Goal: Task Accomplishment & Management: Manage account settings

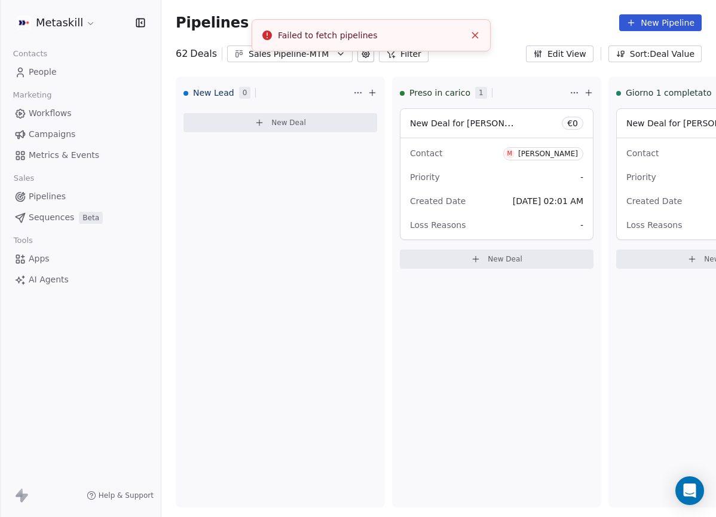
scroll to position [113, 0]
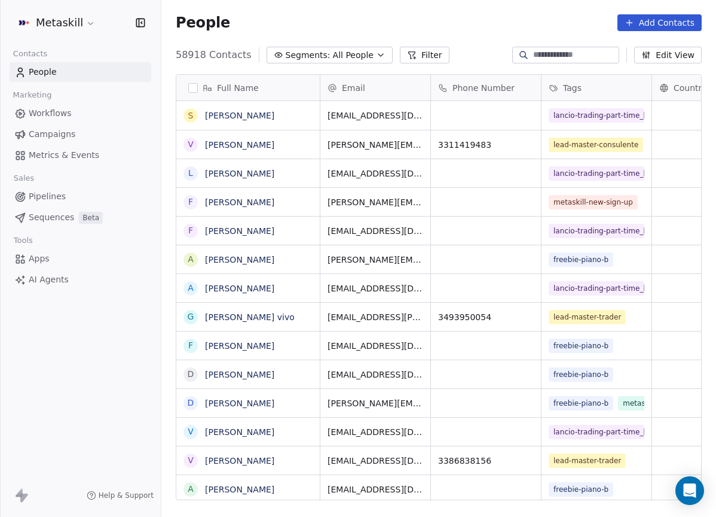
scroll to position [446, 546]
click at [62, 201] on span "Pipelines" at bounding box center [47, 196] width 37 height 13
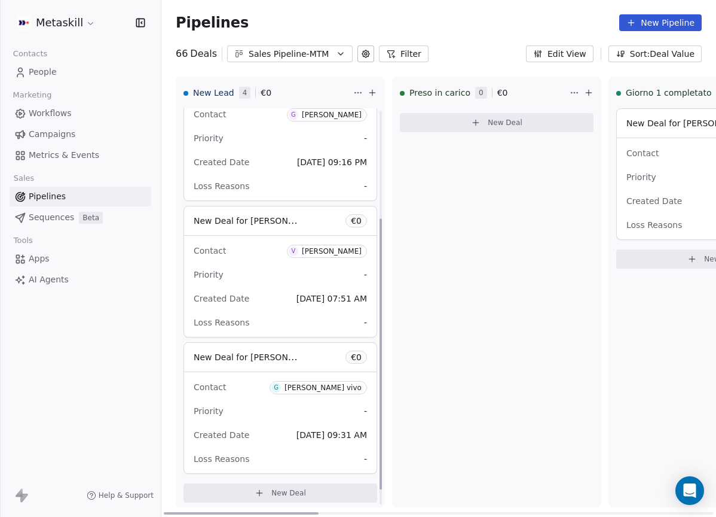
scroll to position [181, 0]
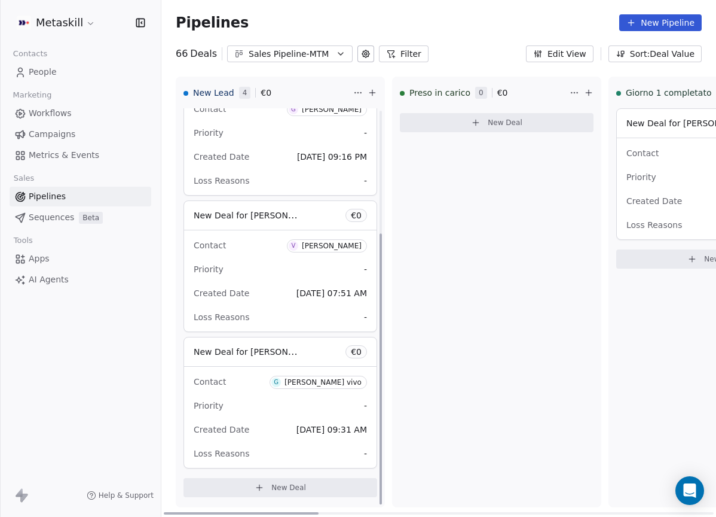
click at [318, 54] on div "Sales Pipeline-MTM" at bounding box center [290, 54] width 83 height 13
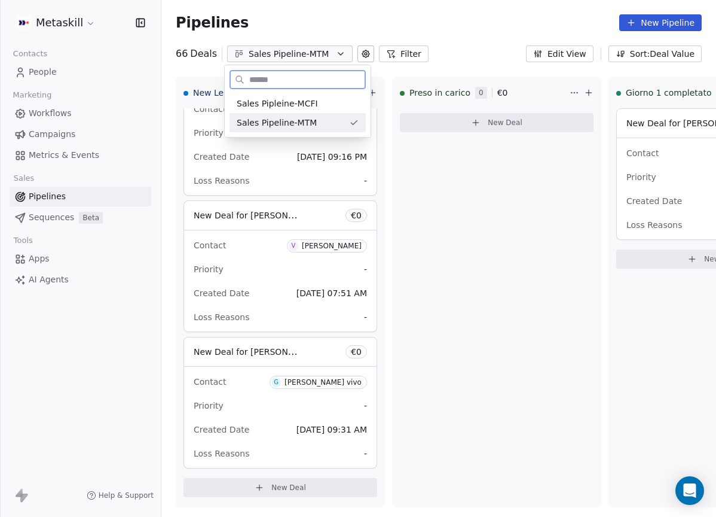
click at [325, 103] on div "Sales Pipleine-MCFI" at bounding box center [298, 103] width 122 height 13
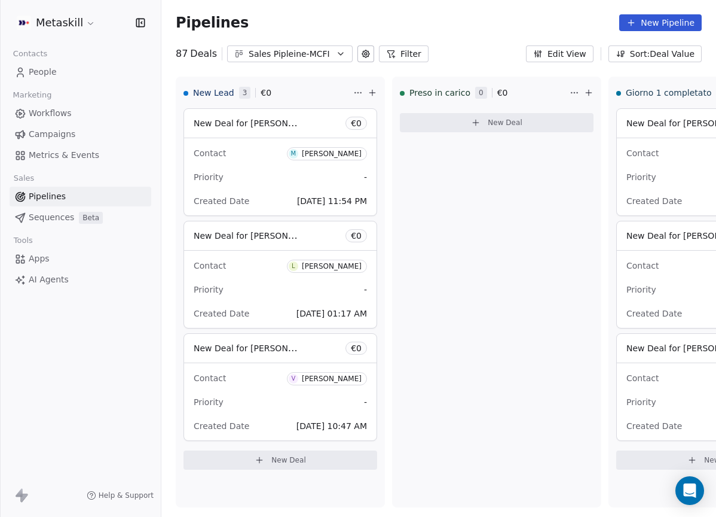
click at [325, 64] on div "Pipelines New Pipeline 87 Deals Sales Pipleine-MCFI Filter Edit View Sort: Deal…" at bounding box center [438, 258] width 555 height 517
click at [328, 62] on button "Sales Pipleine-MCFI" at bounding box center [290, 53] width 126 height 17
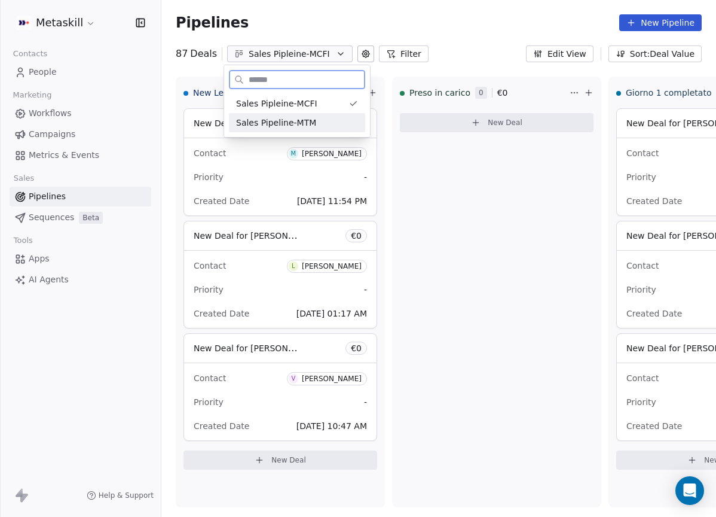
click at [332, 119] on div "Sales Pipeline-MTM" at bounding box center [297, 123] width 122 height 13
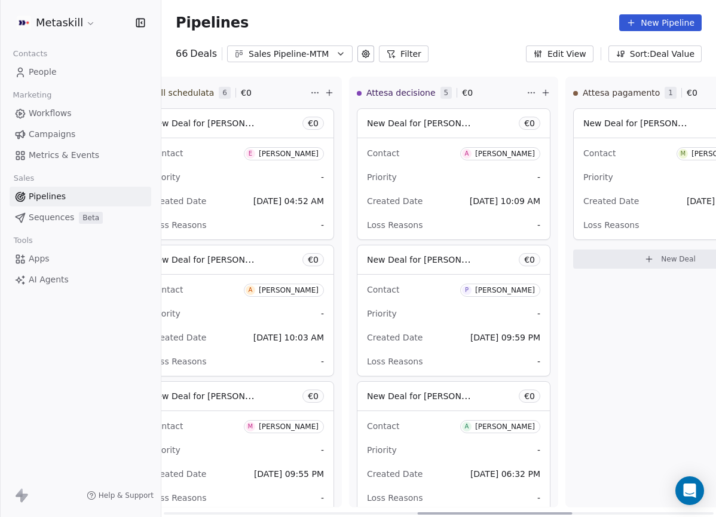
scroll to position [0, 868]
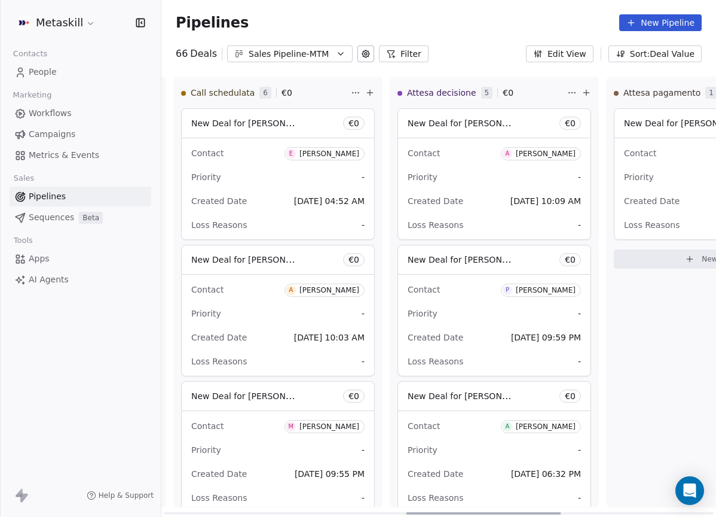
drag, startPoint x: 313, startPoint y: 510, endPoint x: 555, endPoint y: 478, distance: 243.6
click at [555, 512] on div at bounding box center [484, 513] width 155 height 2
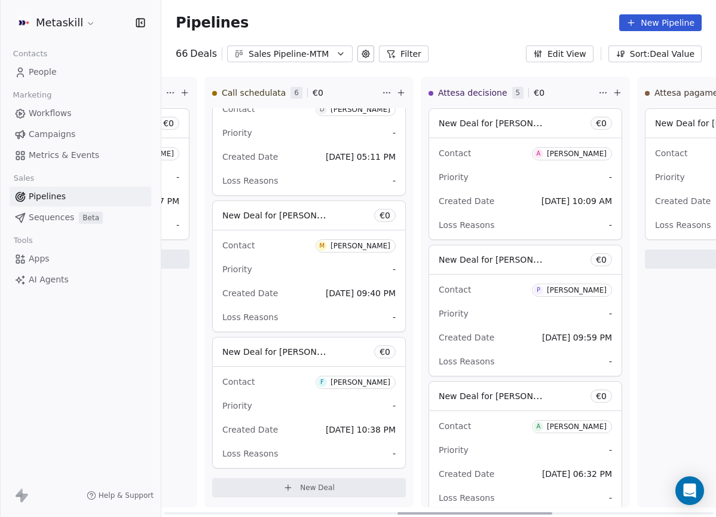
scroll to position [0, 838]
drag, startPoint x: 439, startPoint y: 512, endPoint x: 430, endPoint y: 499, distance: 16.4
click at [430, 512] on div at bounding box center [475, 513] width 155 height 2
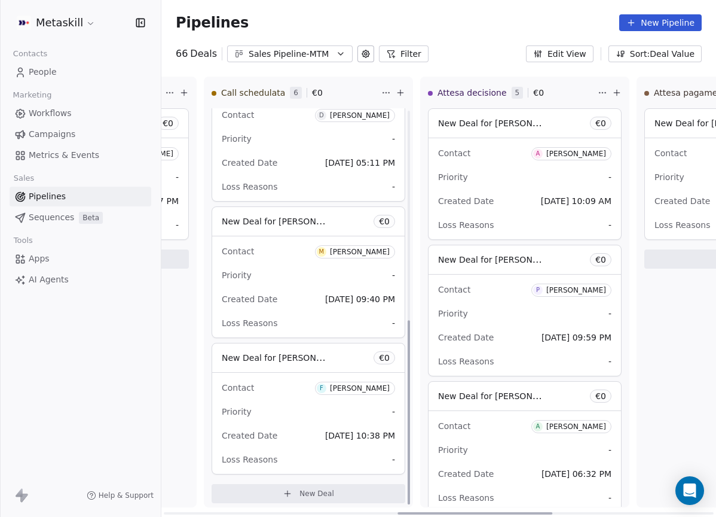
scroll to position [453, 0]
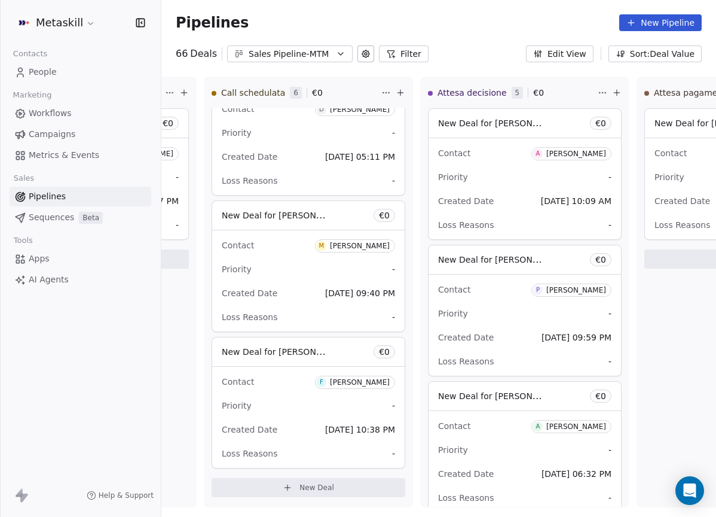
click at [324, 50] on div "Sales Pipeline-MTM" at bounding box center [290, 54] width 83 height 13
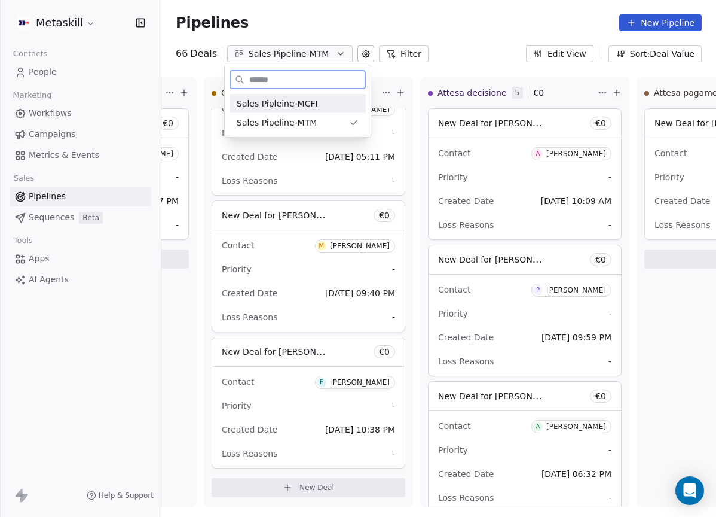
click at [340, 101] on div "Sales Pipleine-MCFI" at bounding box center [298, 103] width 122 height 13
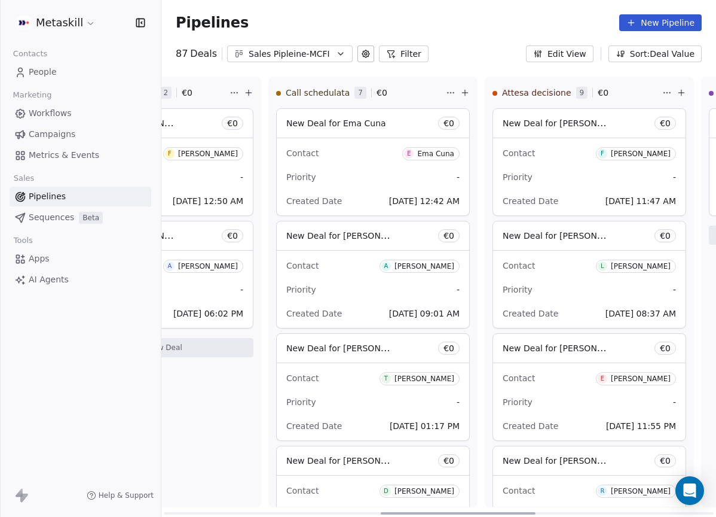
scroll to position [0, 777]
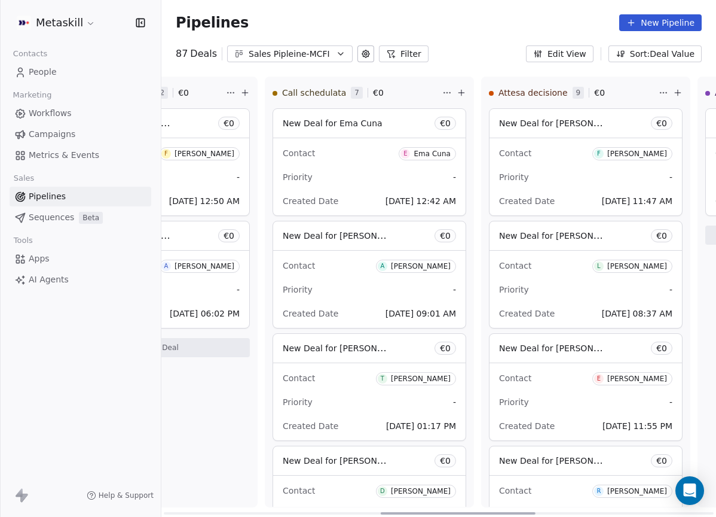
drag, startPoint x: 298, startPoint y: 512, endPoint x: 515, endPoint y: 472, distance: 220.6
click at [515, 512] on div at bounding box center [458, 513] width 155 height 2
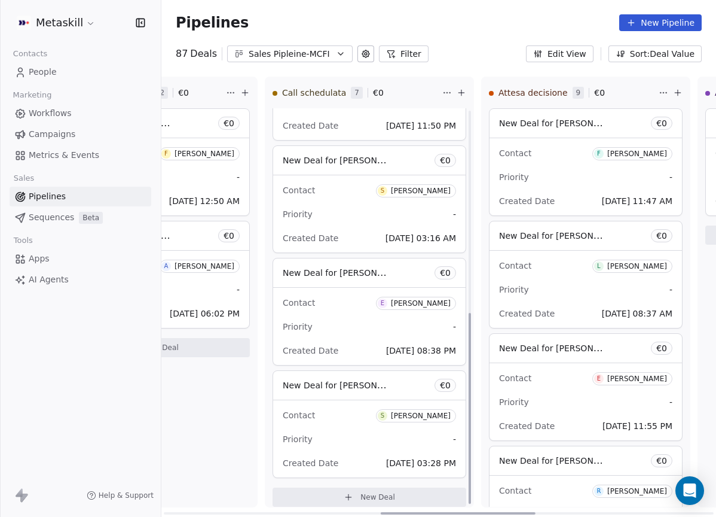
scroll to position [422, 0]
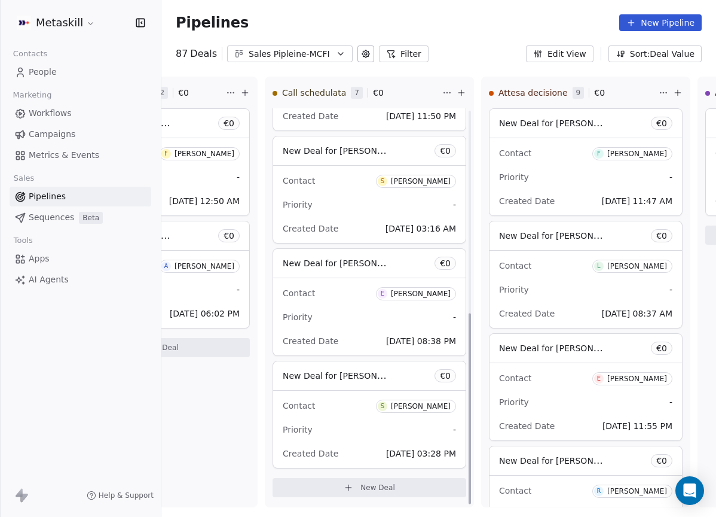
click at [335, 47] on button "Sales Pipleine-MCFI" at bounding box center [290, 53] width 126 height 17
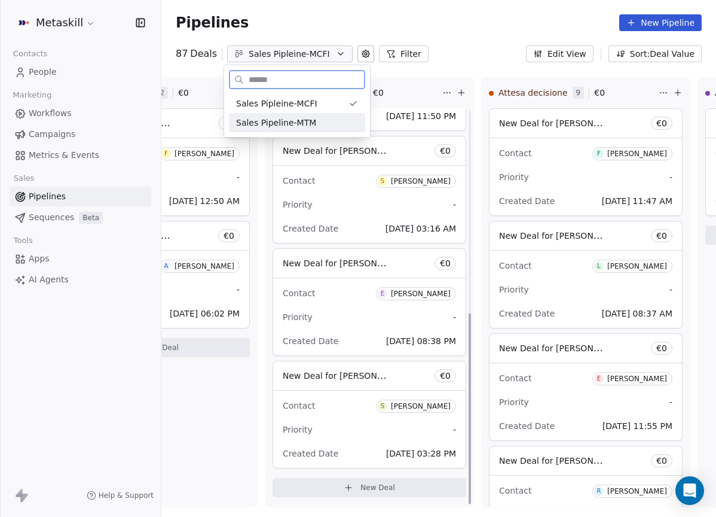
click at [338, 120] on div "Sales Pipeline-MTM" at bounding box center [297, 123] width 122 height 13
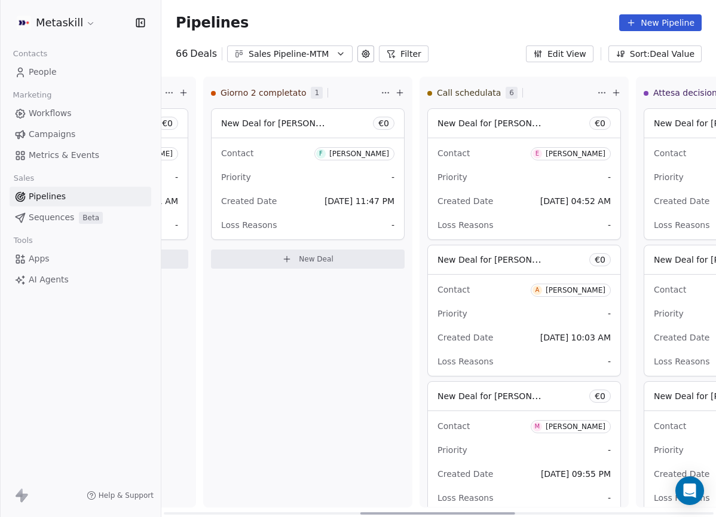
scroll to position [0, 817]
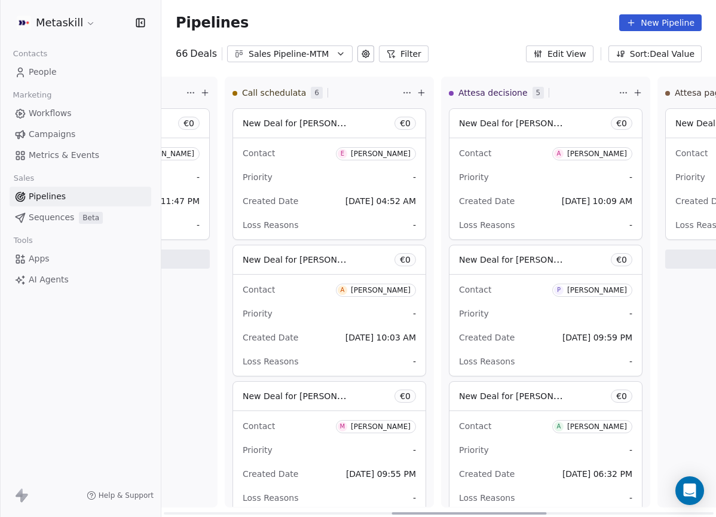
drag, startPoint x: 297, startPoint y: 512, endPoint x: 525, endPoint y: 482, distance: 230.4
click at [525, 512] on div at bounding box center [469, 513] width 155 height 2
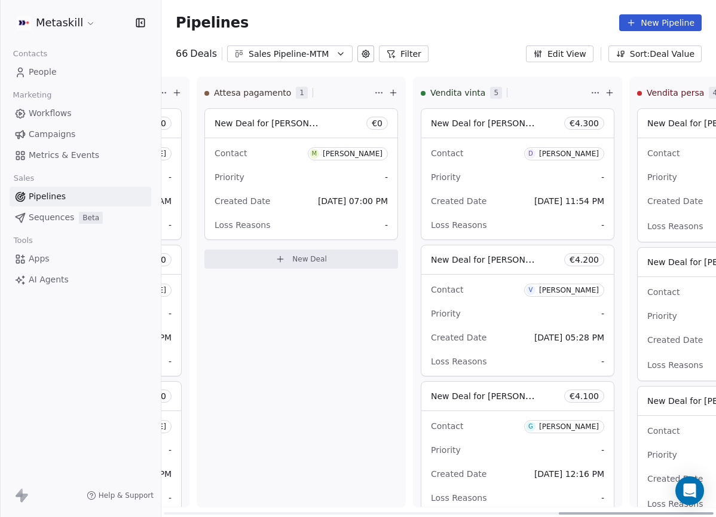
scroll to position [0, 1414]
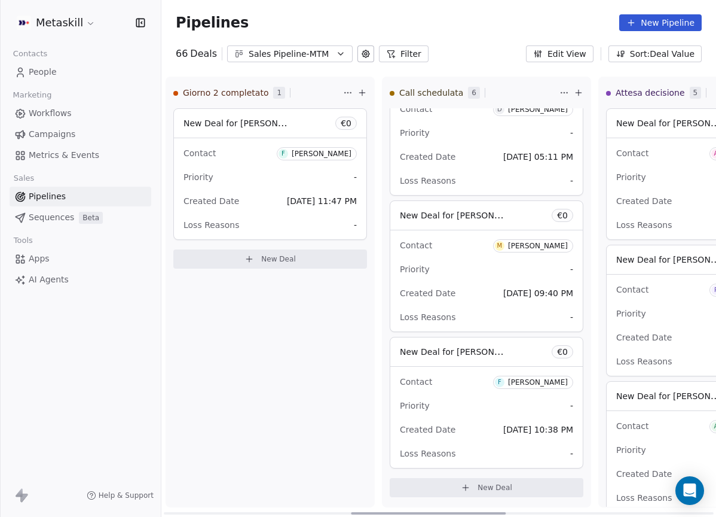
drag, startPoint x: 463, startPoint y: 510, endPoint x: 410, endPoint y: 438, distance: 89.3
click at [417, 512] on div at bounding box center [428, 513] width 155 height 2
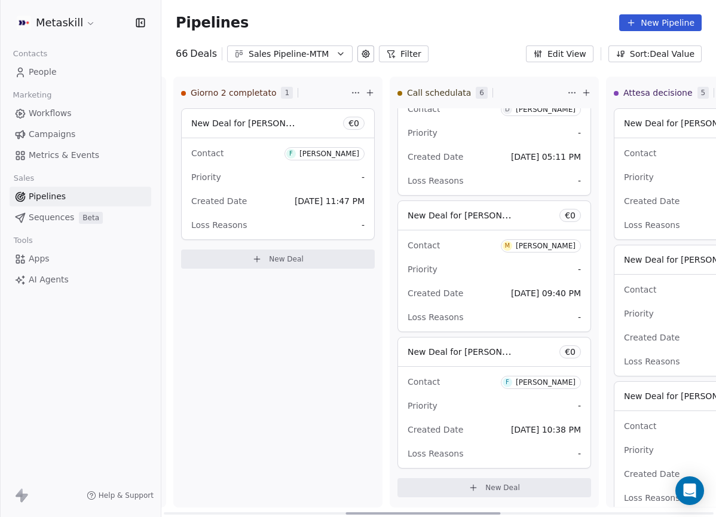
click at [393, 445] on div "New Deal for Enrico Baus € 0 Contact E Enrico Baus Priority - Created Date Oct …" at bounding box center [494, 307] width 208 height 398
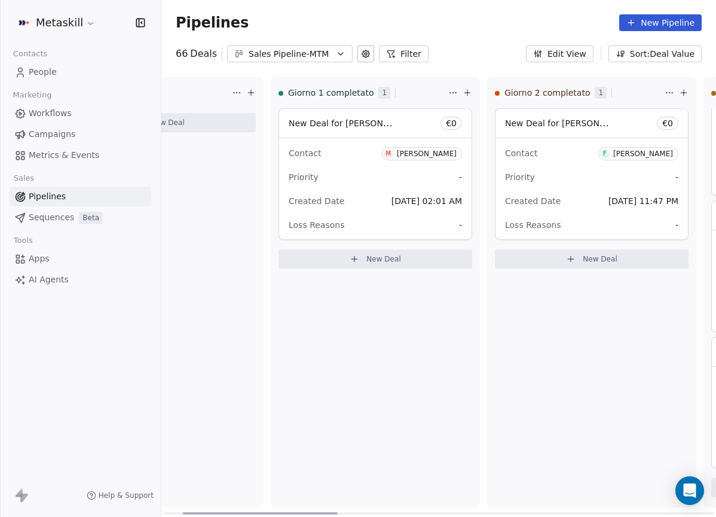
scroll to position [0, 0]
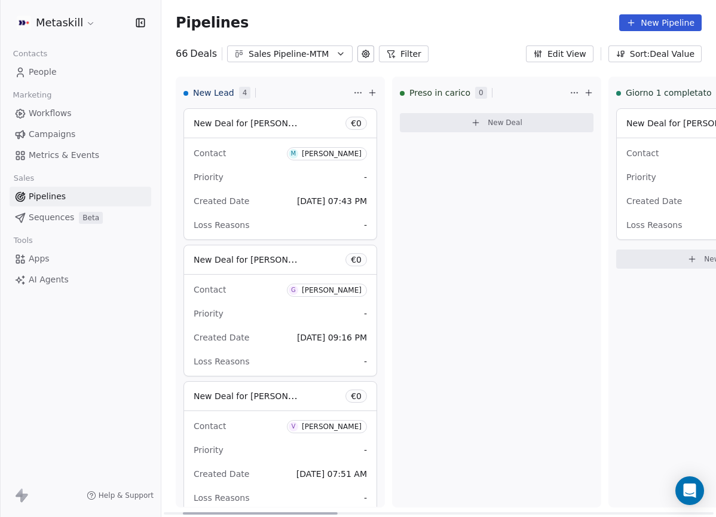
drag, startPoint x: 481, startPoint y: 513, endPoint x: 83, endPoint y: 439, distance: 404.3
click at [183, 512] on div at bounding box center [260, 513] width 155 height 2
click at [47, 63] on link "People" at bounding box center [81, 72] width 142 height 20
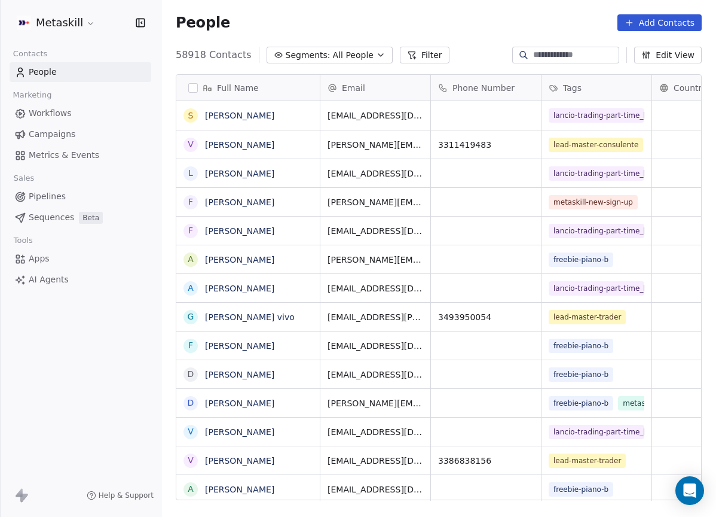
click at [1, 72] on div at bounding box center [0, 258] width 1 height 517
click at [576, 50] on input at bounding box center [575, 55] width 84 height 12
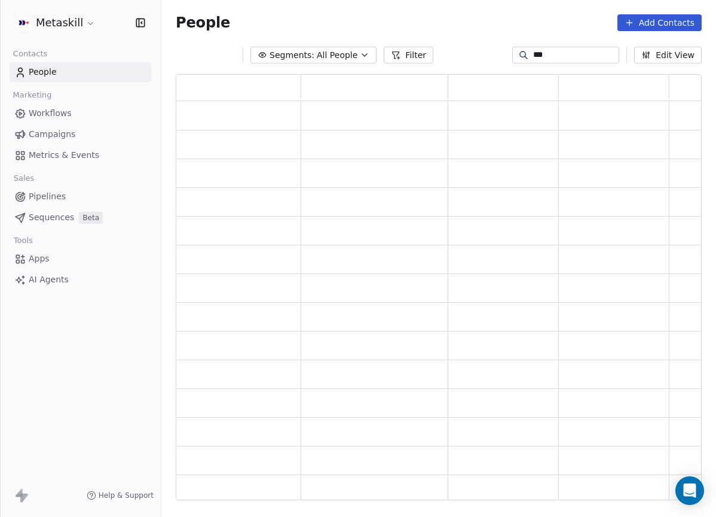
scroll to position [417, 517]
type input "********"
drag, startPoint x: 582, startPoint y: 54, endPoint x: 395, endPoint y: 44, distance: 187.4
click at [391, 46] on div "Segments: All People Filter ******** Edit View" at bounding box center [438, 54] width 555 height 19
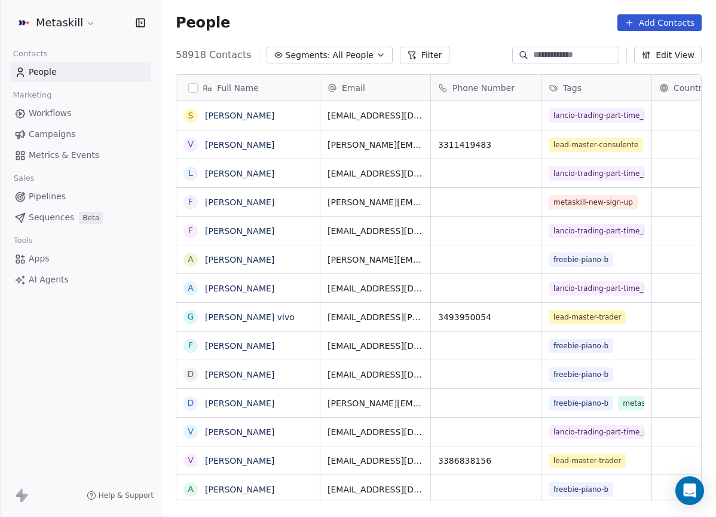
scroll to position [446, 546]
click at [544, 56] on input at bounding box center [575, 55] width 84 height 12
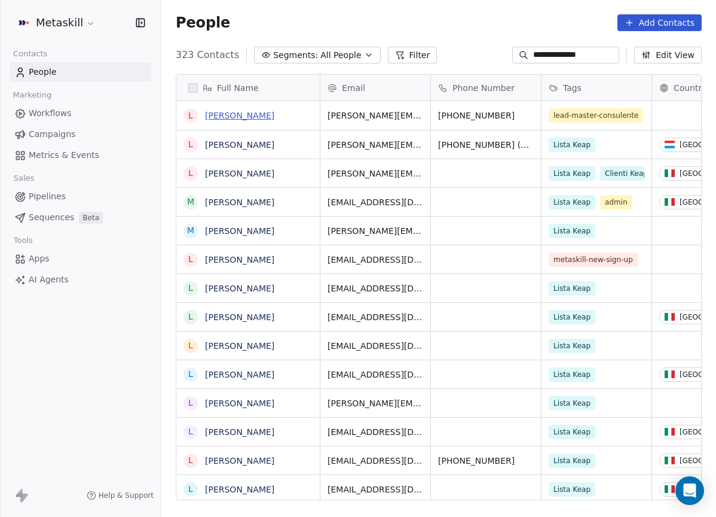
type input "**********"
click at [243, 114] on link "[PERSON_NAME]" at bounding box center [239, 116] width 69 height 10
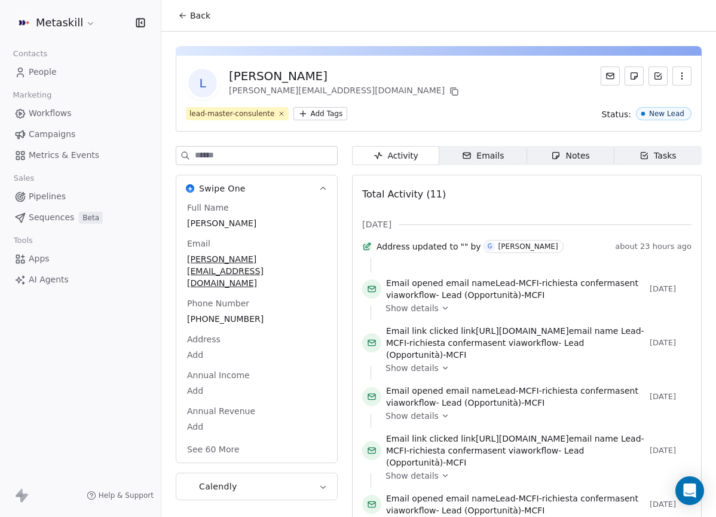
click at [577, 161] on div "Notes" at bounding box center [570, 155] width 38 height 13
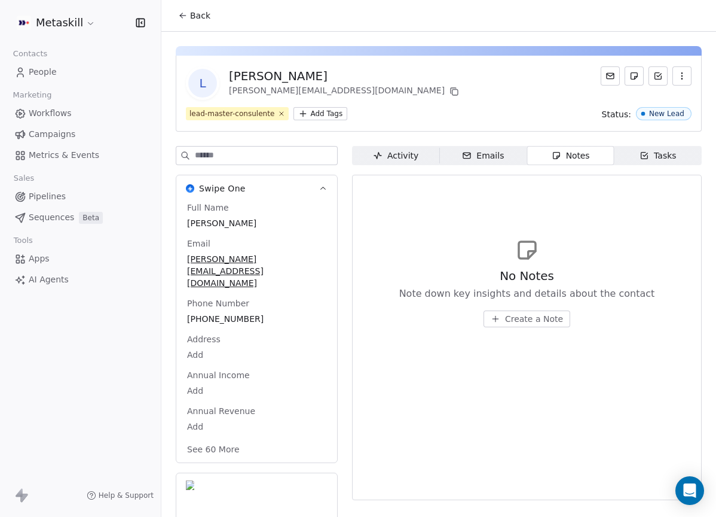
click at [643, 160] on div "Tasks" at bounding box center [658, 155] width 37 height 13
click at [393, 158] on div "Activity" at bounding box center [395, 155] width 45 height 13
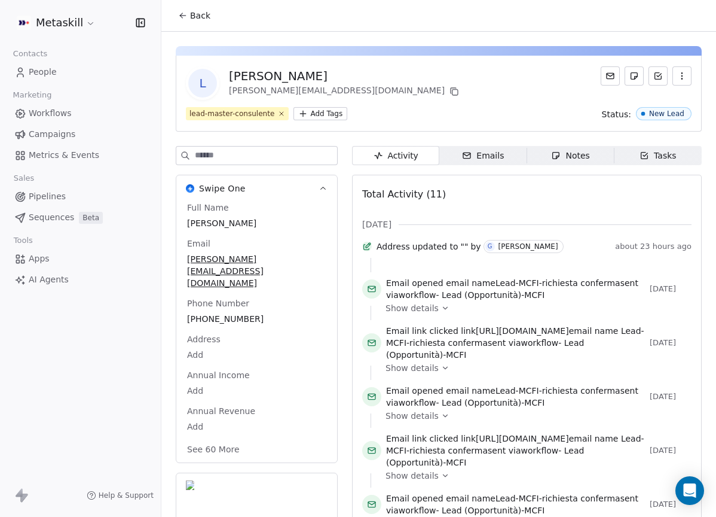
click at [572, 157] on div "Notes" at bounding box center [570, 155] width 38 height 13
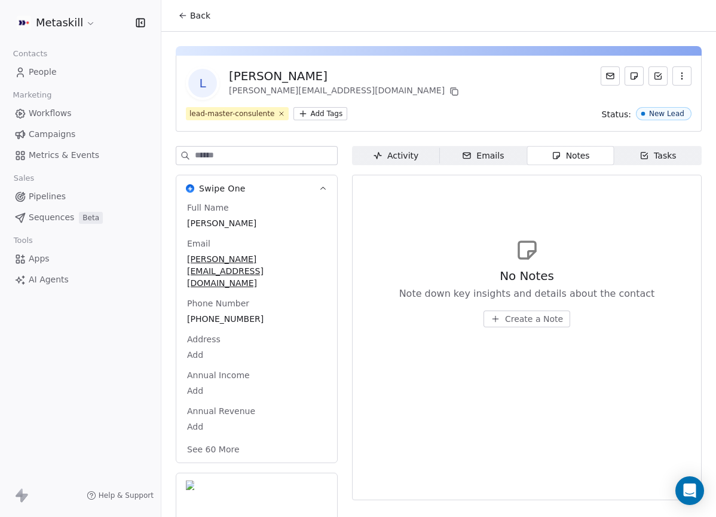
click at [47, 200] on span "Pipelines" at bounding box center [47, 196] width 37 height 13
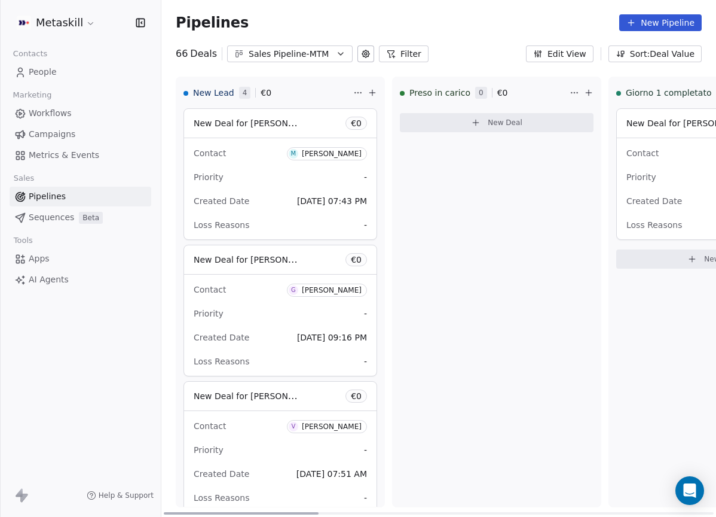
click at [336, 61] on button "Sales Pipeline-MTM" at bounding box center [290, 53] width 126 height 17
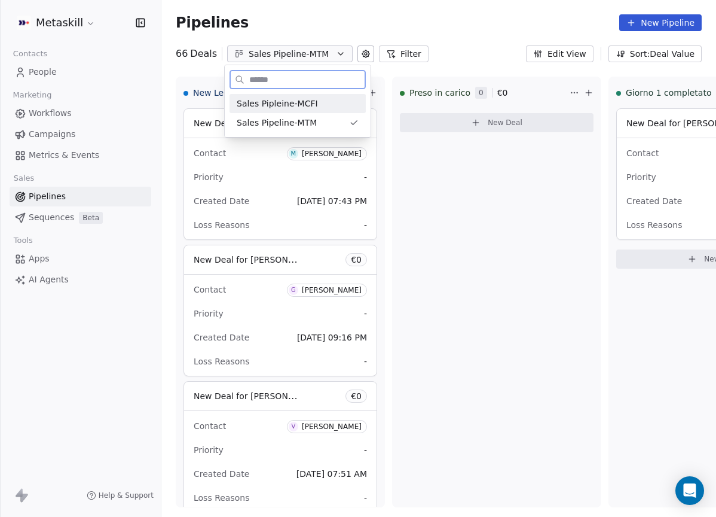
click at [338, 111] on div "Sales Pipleine-MCFI" at bounding box center [298, 103] width 136 height 19
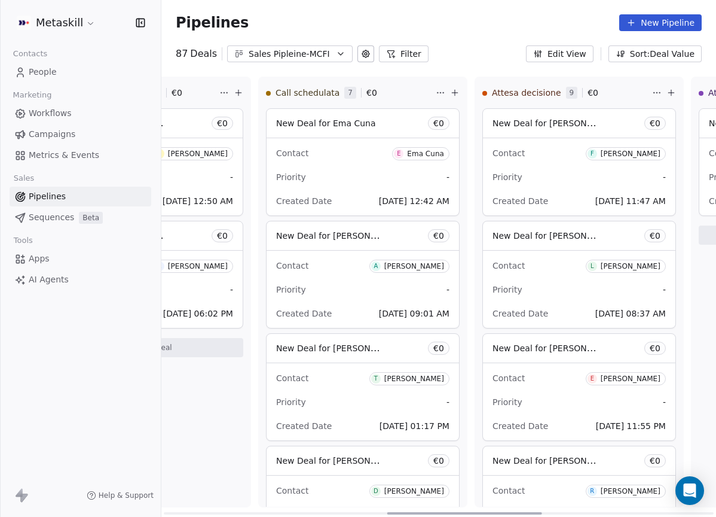
scroll to position [0, 800]
drag, startPoint x: 283, startPoint y: 510, endPoint x: 505, endPoint y: 484, distance: 223.9
click at [506, 512] on div at bounding box center [464, 513] width 155 height 2
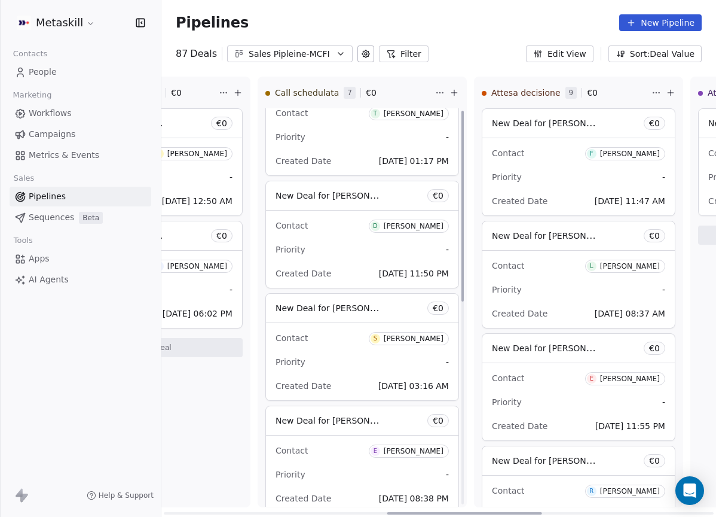
scroll to position [0, 0]
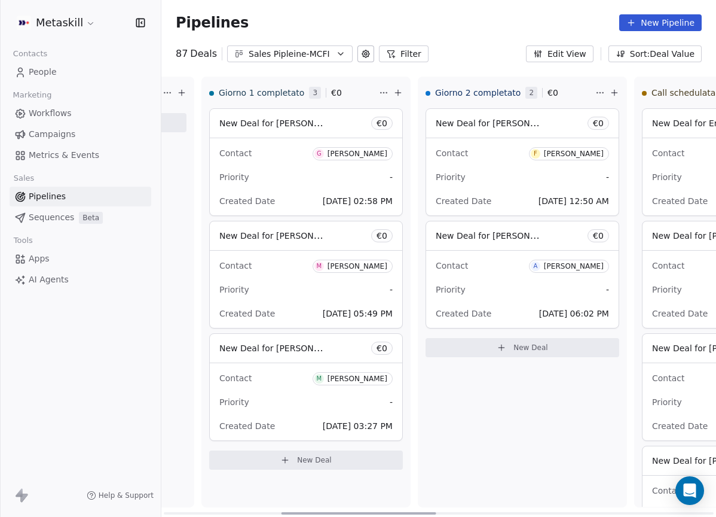
drag, startPoint x: 521, startPoint y: 508, endPoint x: 416, endPoint y: 504, distance: 105.3
click at [416, 512] on div at bounding box center [359, 513] width 155 height 2
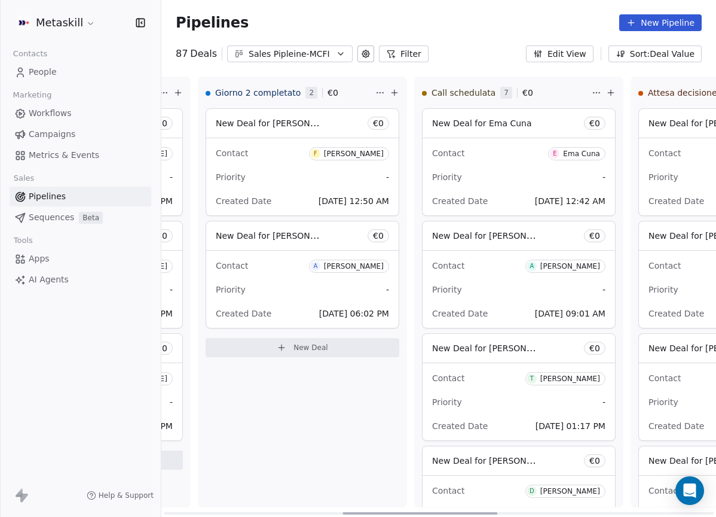
drag, startPoint x: 393, startPoint y: 511, endPoint x: 456, endPoint y: 499, distance: 64.0
click at [454, 512] on div at bounding box center [420, 513] width 155 height 2
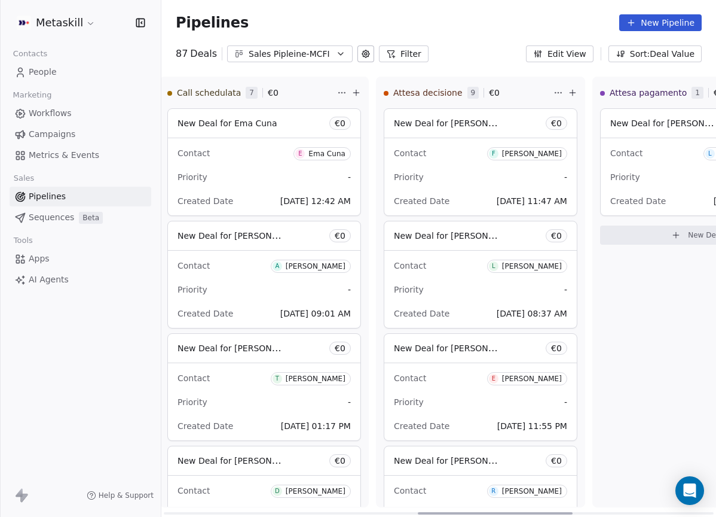
scroll to position [0, 915]
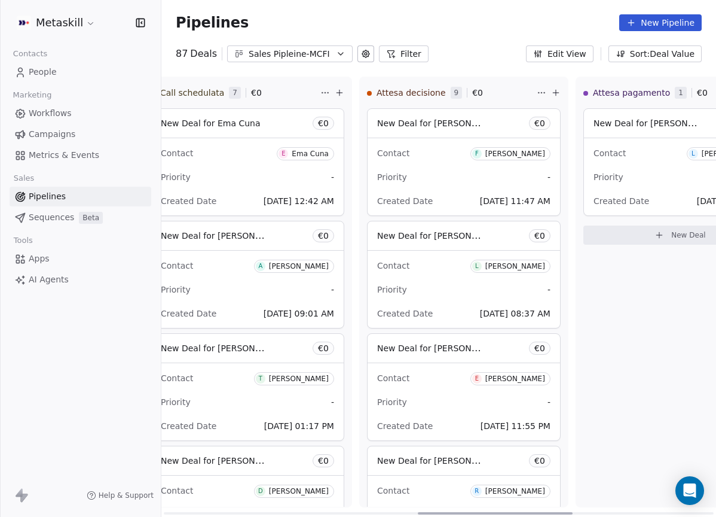
drag, startPoint x: 444, startPoint y: 508, endPoint x: 519, endPoint y: 447, distance: 96.5
click at [519, 512] on div at bounding box center [495, 513] width 155 height 2
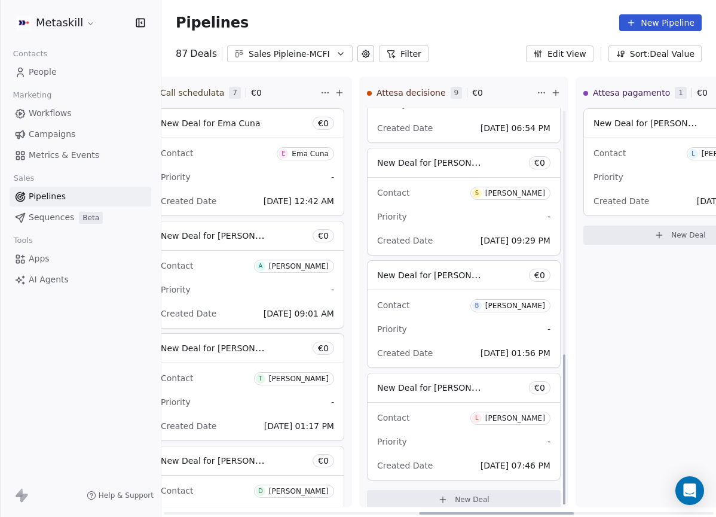
scroll to position [647, 0]
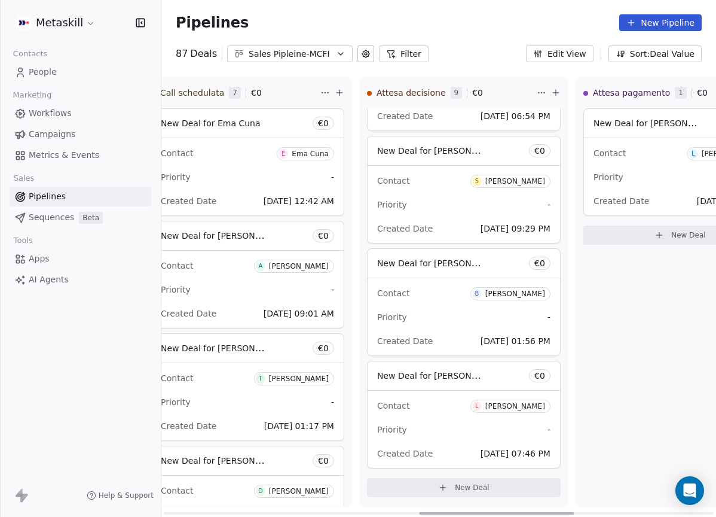
click at [498, 408] on div "[PERSON_NAME]" at bounding box center [515, 406] width 60 height 8
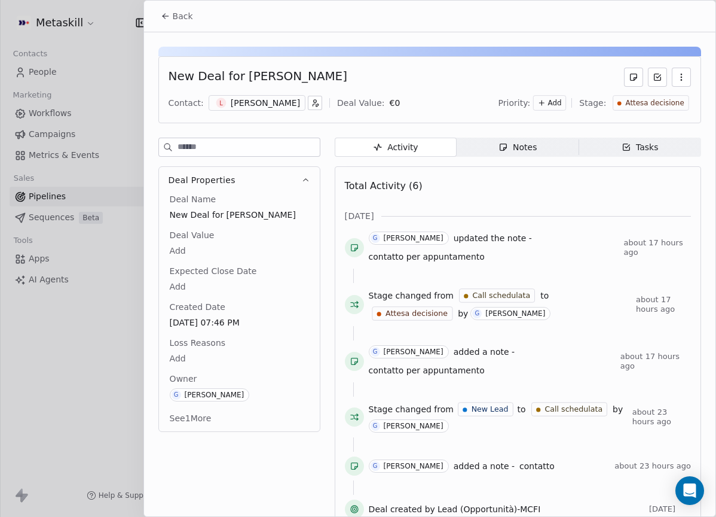
click at [279, 110] on div "L Leonardo Ruffo" at bounding box center [257, 103] width 97 height 16
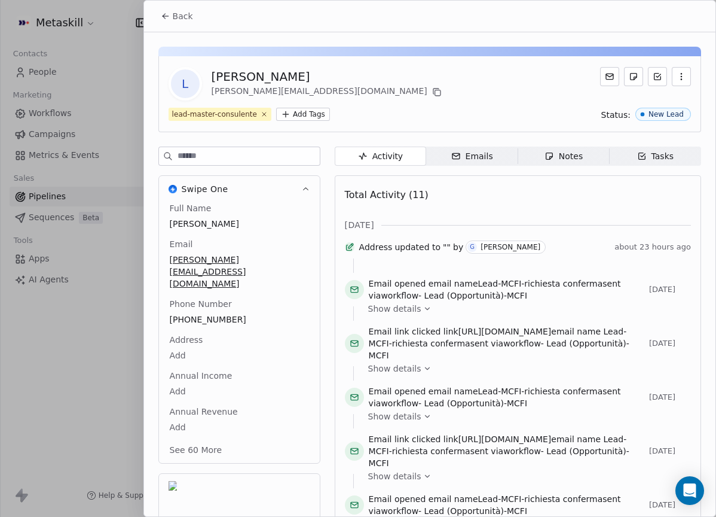
click at [453, 153] on icon "button" at bounding box center [456, 155] width 7 height 5
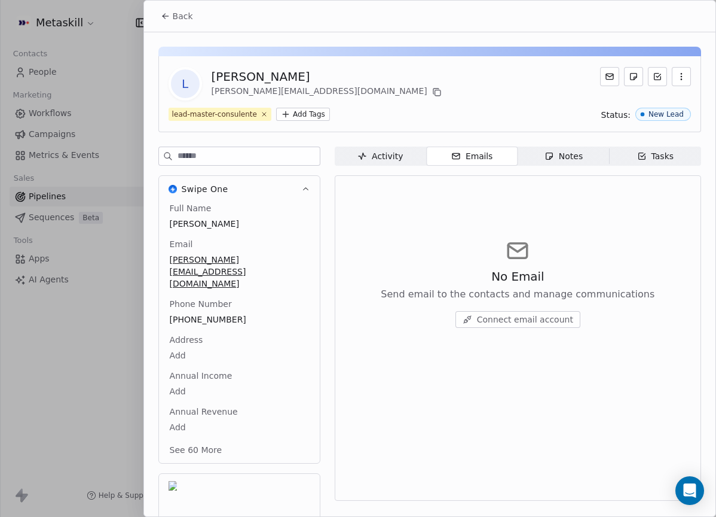
click at [170, 5] on button "Back" at bounding box center [177, 16] width 47 height 22
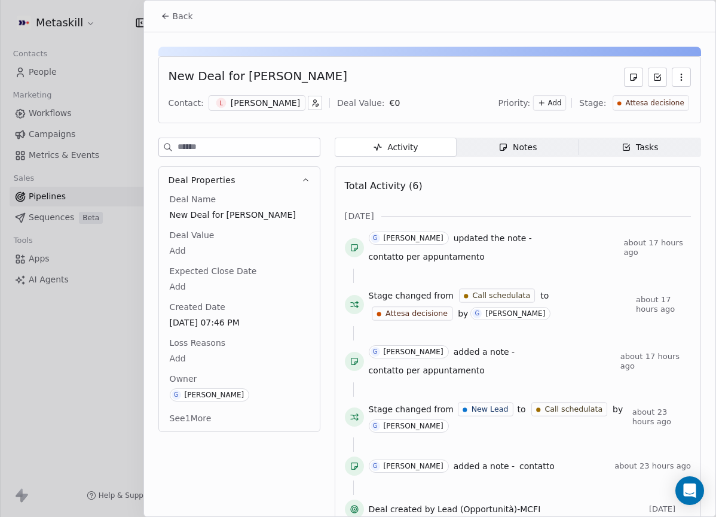
click at [518, 133] on div "New Deal for Leonardo Ruffo Contact: L Leonardo Ruffo Deal Value: € 0 Priority:…" at bounding box center [430, 285] width 572 height 506
click at [520, 143] on span "Notes Notes" at bounding box center [518, 147] width 122 height 19
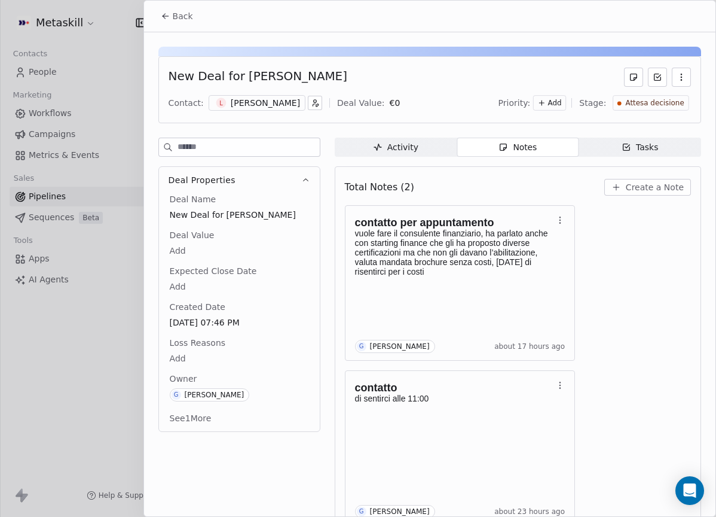
click at [191, 19] on span "Back" at bounding box center [183, 16] width 20 height 12
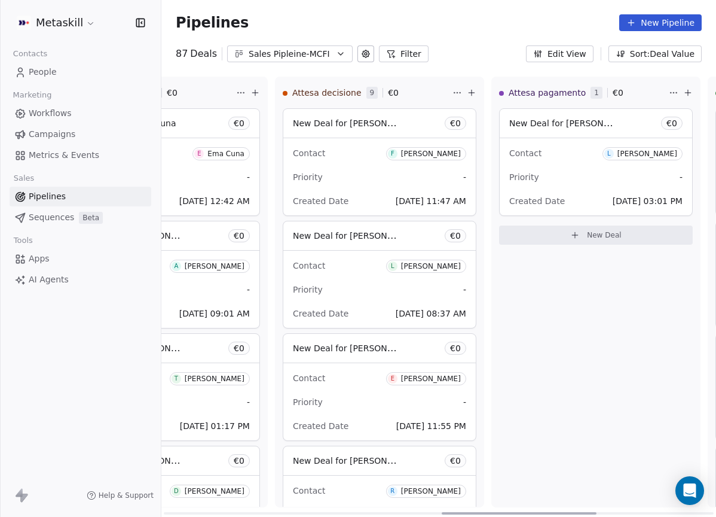
scroll to position [0, 1000]
drag, startPoint x: 525, startPoint y: 509, endPoint x: 549, endPoint y: 512, distance: 24.1
click at [549, 512] on div at bounding box center [520, 513] width 155 height 2
click at [627, 154] on div "[PERSON_NAME]" at bounding box center [647, 153] width 60 height 8
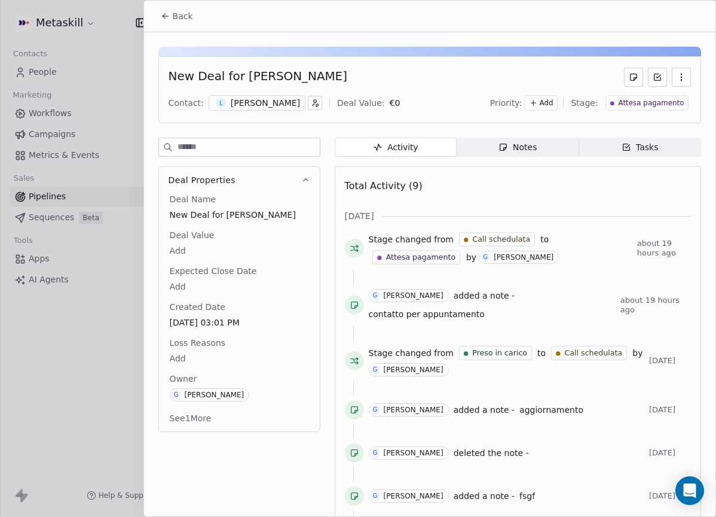
click at [261, 102] on div "[PERSON_NAME]" at bounding box center [265, 103] width 69 height 12
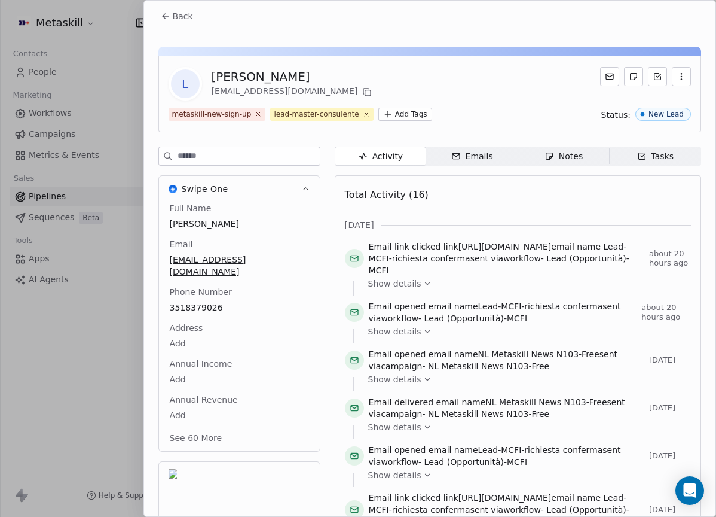
click at [161, 3] on div "Back" at bounding box center [430, 16] width 572 height 31
click at [169, 11] on icon at bounding box center [166, 16] width 10 height 10
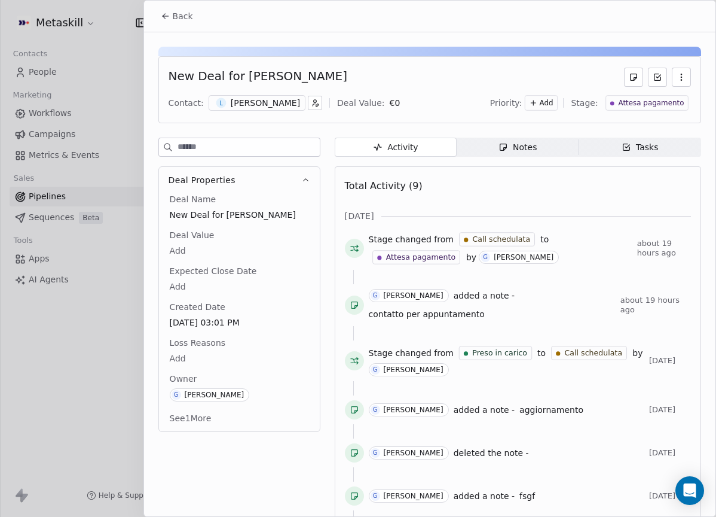
click at [188, 19] on span "Back" at bounding box center [183, 16] width 20 height 12
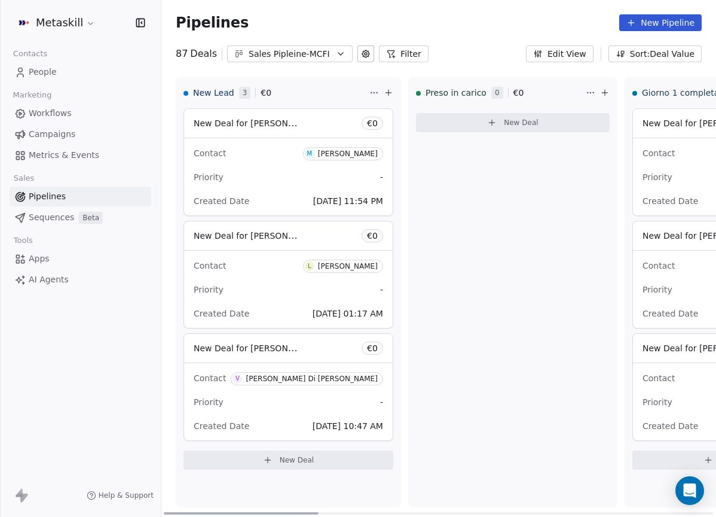
drag, startPoint x: 482, startPoint y: 512, endPoint x: 216, endPoint y: 369, distance: 302.8
click at [164, 512] on div at bounding box center [241, 513] width 155 height 2
click at [308, 54] on div "Sales Pipleine-MCFI" at bounding box center [290, 54] width 83 height 13
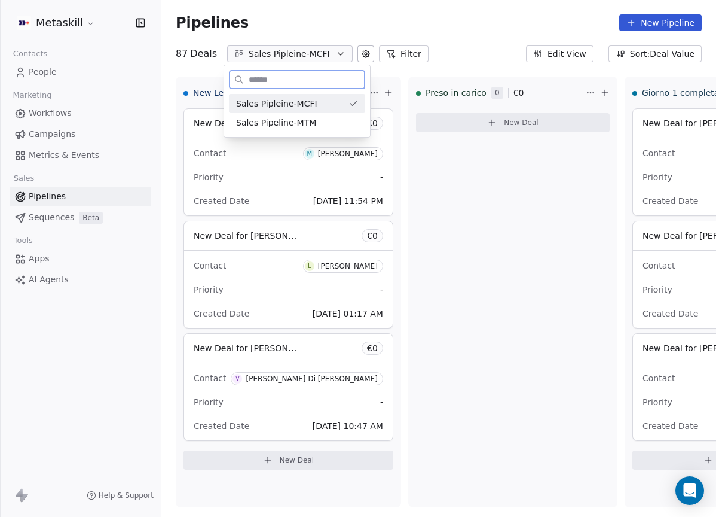
drag, startPoint x: 332, startPoint y: 115, endPoint x: 324, endPoint y: 117, distance: 7.9
click at [332, 116] on div "Sales Pipeline-MTM" at bounding box center [297, 122] width 136 height 19
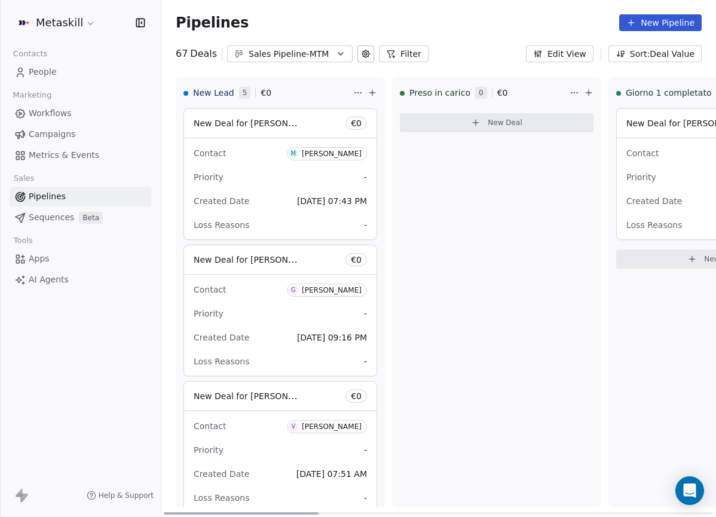
click at [343, 151] on div "[PERSON_NAME]" at bounding box center [332, 153] width 60 height 8
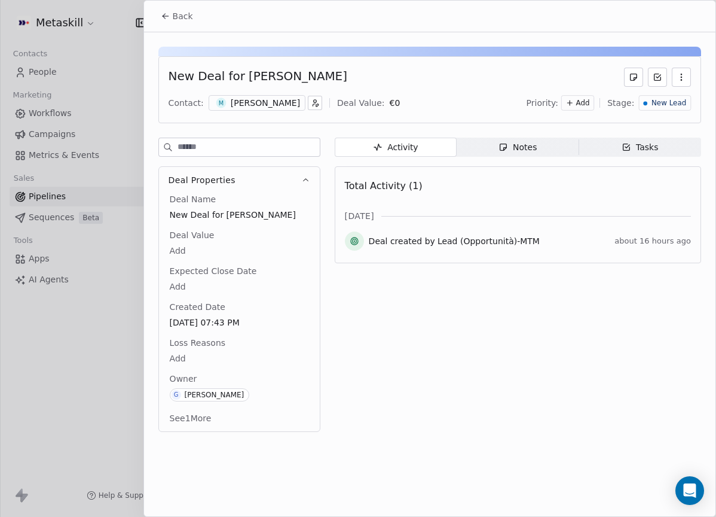
click at [288, 106] on div "[PERSON_NAME]" at bounding box center [265, 103] width 69 height 12
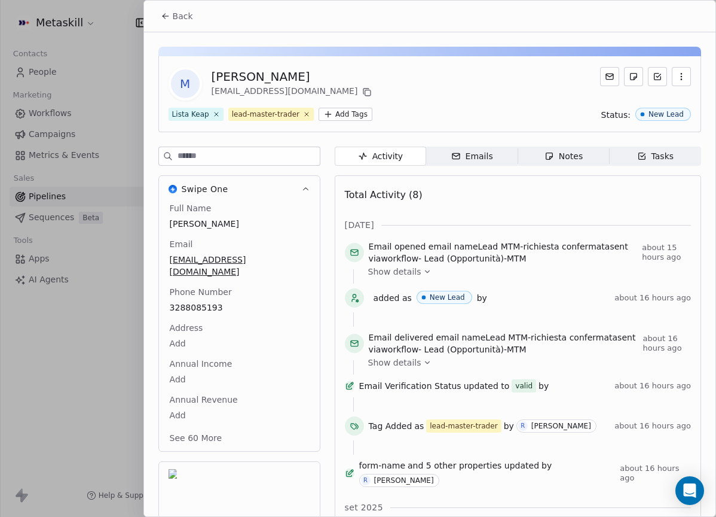
click at [518, 161] on span "Notes Notes" at bounding box center [563, 155] width 91 height 19
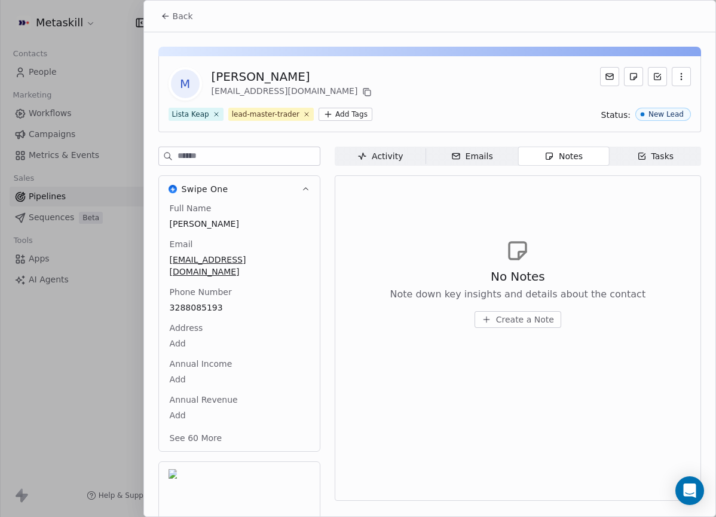
click at [185, 22] on span "Back" at bounding box center [183, 16] width 20 height 12
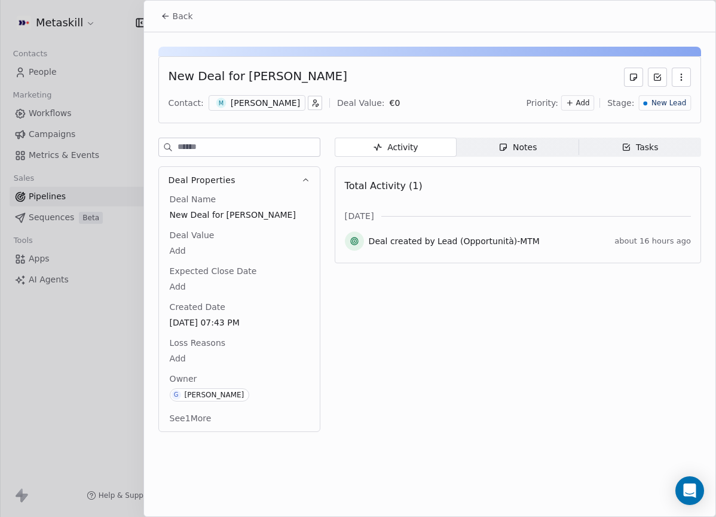
click at [548, 145] on span "Notes Notes" at bounding box center [518, 147] width 122 height 19
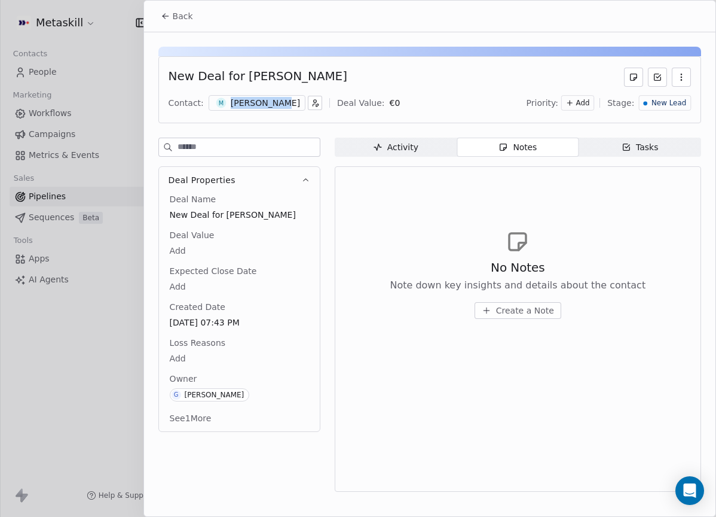
click at [277, 99] on div "[PERSON_NAME]" at bounding box center [265, 103] width 69 height 12
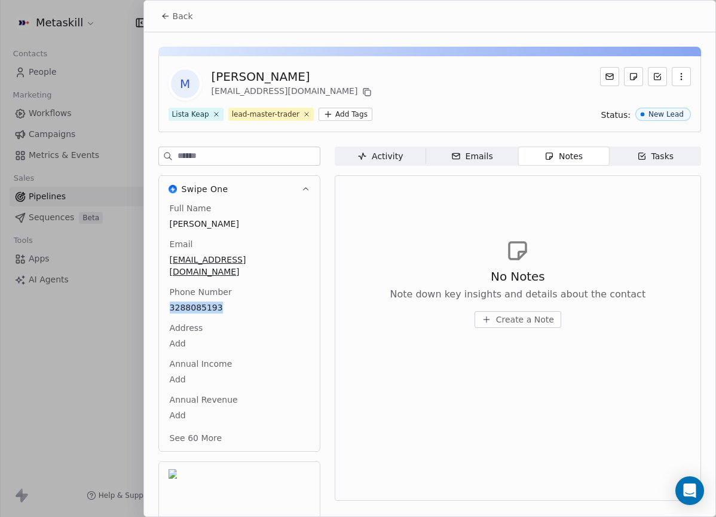
click at [534, 314] on span "Create a Note" at bounding box center [525, 319] width 58 height 12
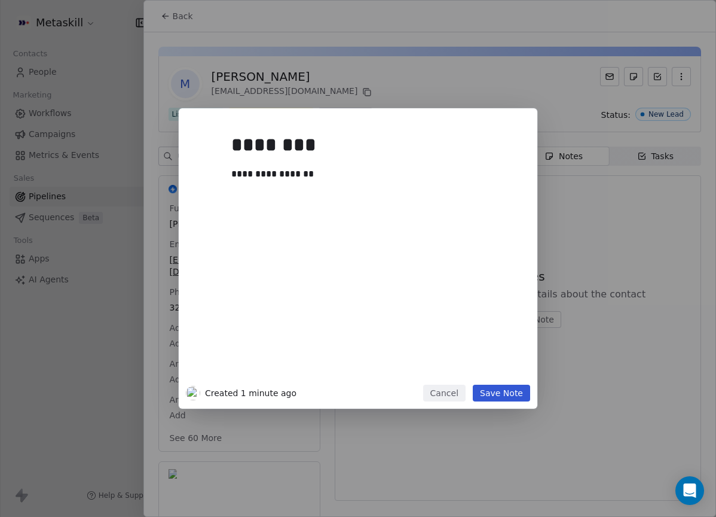
click at [496, 398] on button "Save Note" at bounding box center [501, 392] width 57 height 17
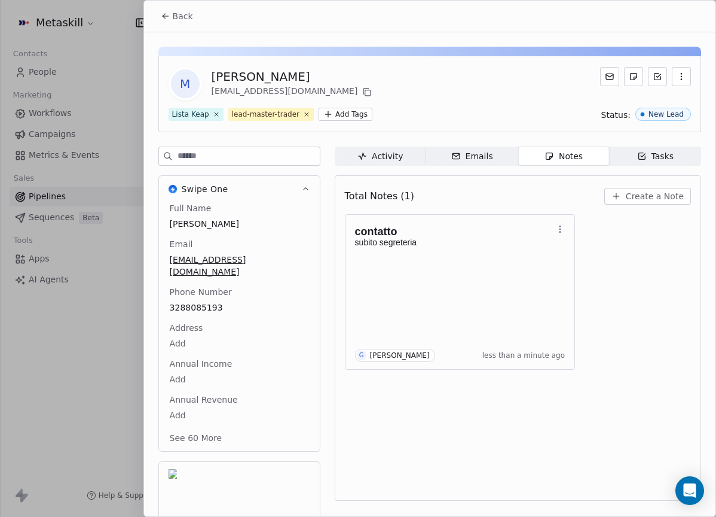
click at [600, 250] on div "contatto subito segreteria G Giulio Roselli less than a minute ago" at bounding box center [518, 291] width 346 height 155
drag, startPoint x: 649, startPoint y: 284, endPoint x: 643, endPoint y: 276, distance: 10.6
click at [649, 283] on div "contatto subito segreteria G Giulio Roselli less than a minute ago" at bounding box center [518, 291] width 346 height 155
click at [365, 95] on icon at bounding box center [367, 92] width 5 height 5
drag, startPoint x: 463, startPoint y: 102, endPoint x: 451, endPoint y: 106, distance: 12.9
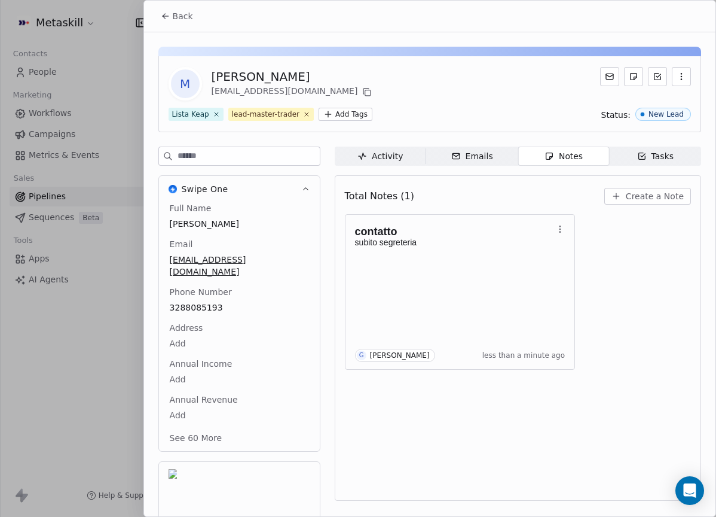
click at [462, 103] on div "M Marouane Bayadi bayadi86@icloud.com Lista Keap lead-master-trader Add Tags St…" at bounding box center [429, 94] width 543 height 76
click at [179, 11] on span "Back" at bounding box center [183, 16] width 20 height 12
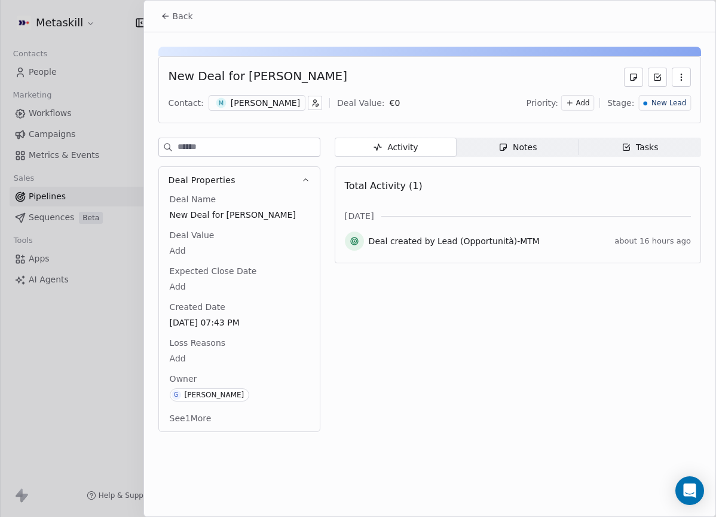
click at [662, 96] on div "New Lead" at bounding box center [665, 103] width 52 height 16
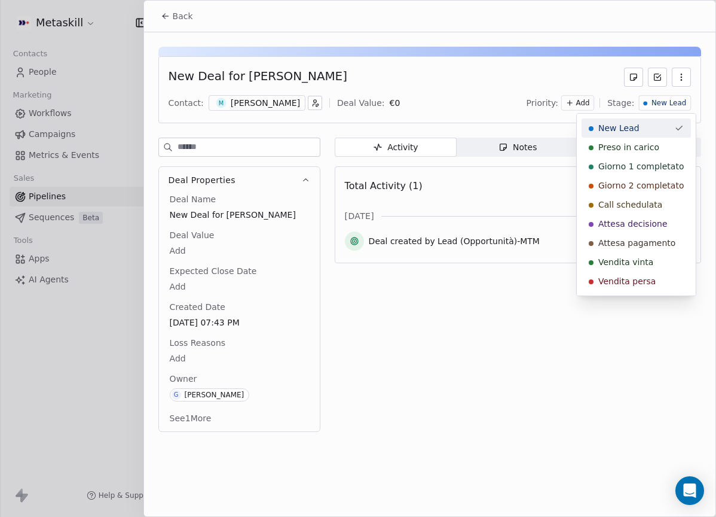
click at [641, 146] on span "Preso in carico" at bounding box center [628, 147] width 61 height 12
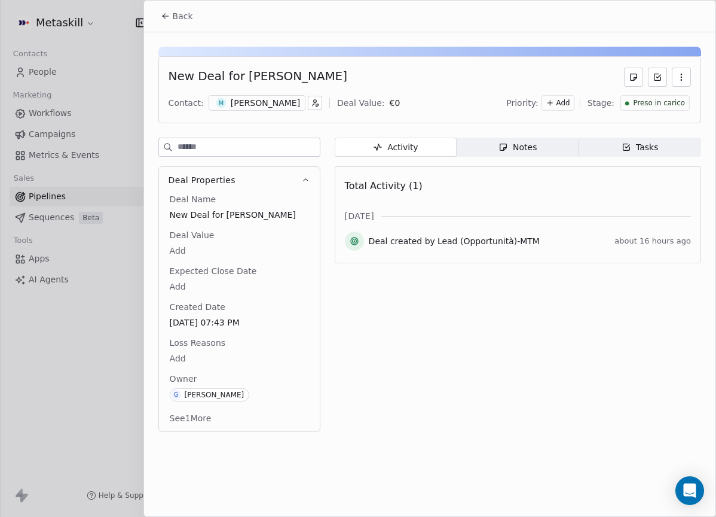
click at [190, 23] on button "Back" at bounding box center [177, 16] width 47 height 22
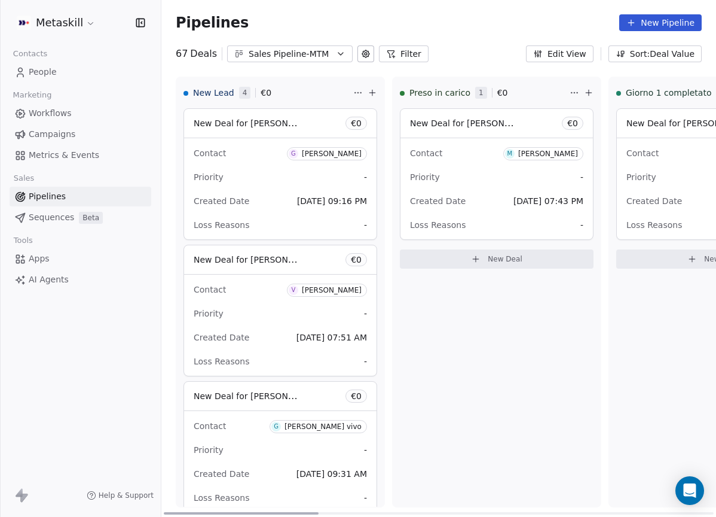
click at [350, 159] on span "G [PERSON_NAME]" at bounding box center [327, 153] width 80 height 13
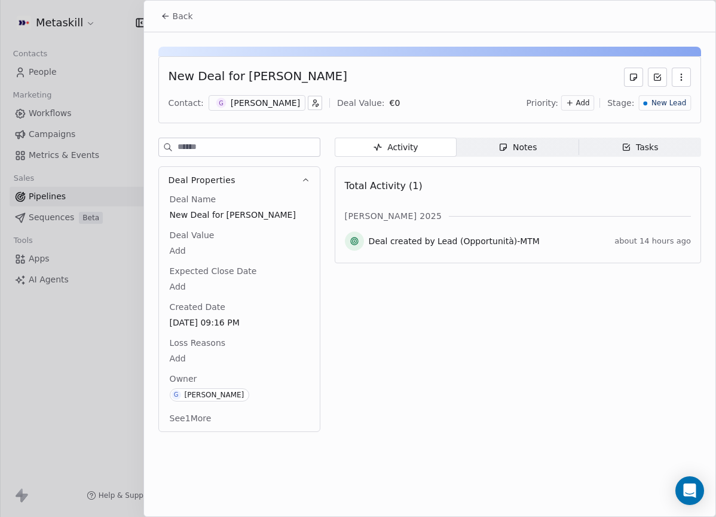
click at [266, 97] on div "[PERSON_NAME]" at bounding box center [265, 103] width 69 height 12
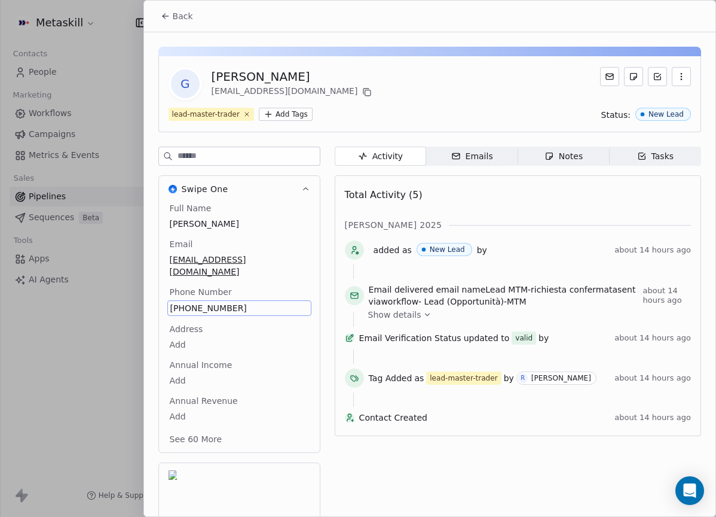
click at [203, 302] on span "[PHONE_NUMBER]" at bounding box center [239, 308] width 138 height 12
click at [201, 302] on span "[PHONE_NUMBER]" at bounding box center [239, 308] width 138 height 12
click at [202, 302] on span "[PHONE_NUMBER]" at bounding box center [239, 308] width 138 height 12
click at [202, 300] on input "**********" at bounding box center [234, 303] width 129 height 24
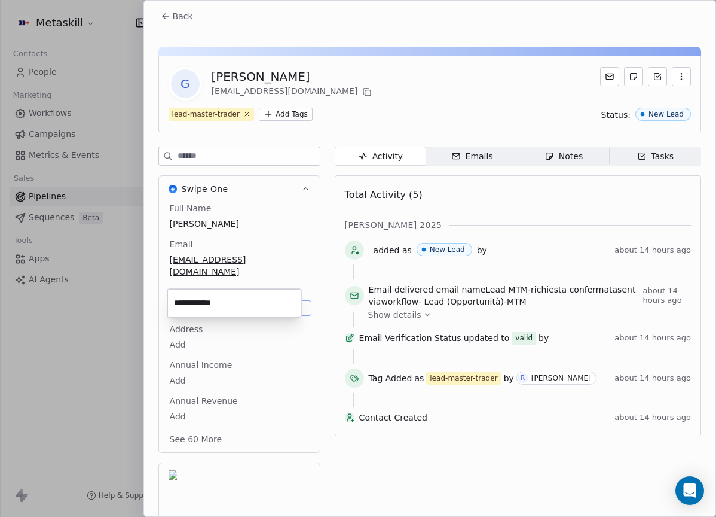
click at [202, 300] on input "**********" at bounding box center [234, 303] width 129 height 24
click at [543, 198] on html "Metaskill Contacts People Marketing Workflows Campaigns Metrics & Events Sales …" at bounding box center [358, 258] width 716 height 517
click at [218, 301] on span "[PHONE_NUMBER]" at bounding box center [239, 307] width 139 height 12
click at [218, 302] on span "[PHONE_NUMBER]" at bounding box center [239, 308] width 138 height 12
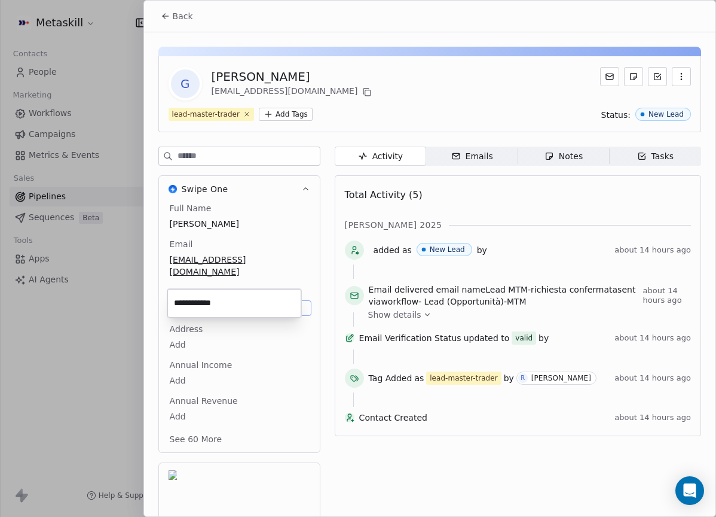
click at [219, 295] on input "**********" at bounding box center [234, 303] width 129 height 24
click at [220, 305] on input "**********" at bounding box center [234, 303] width 129 height 24
click at [556, 227] on html "Metaskill Contacts People Marketing Workflows Campaigns Metrics & Events Sales …" at bounding box center [358, 258] width 716 height 517
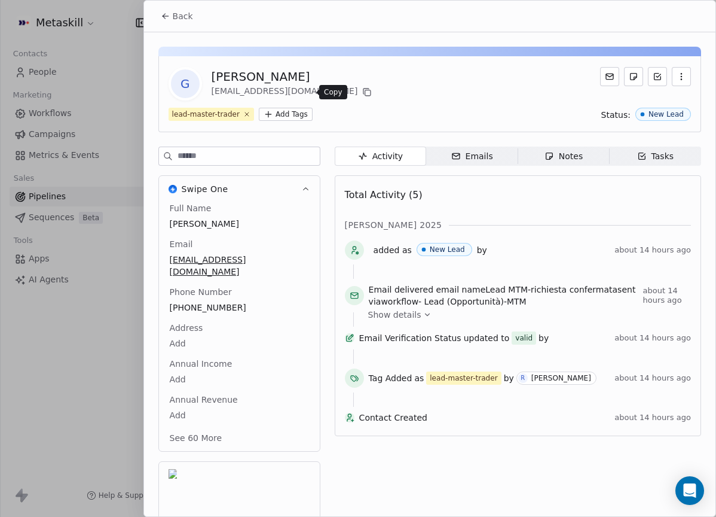
click at [365, 91] on icon at bounding box center [367, 92] width 5 height 5
drag, startPoint x: 185, startPoint y: 19, endPoint x: 254, endPoint y: 42, distance: 73.0
click at [185, 19] on span "Back" at bounding box center [183, 16] width 20 height 12
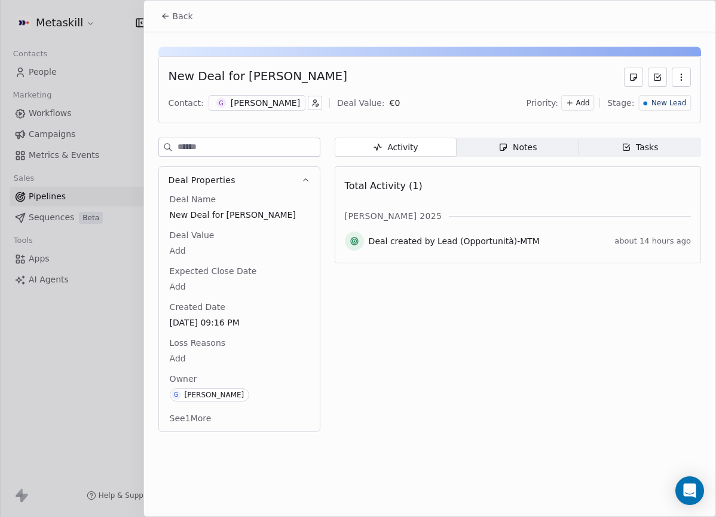
click at [493, 139] on span "Notes Notes" at bounding box center [518, 147] width 122 height 19
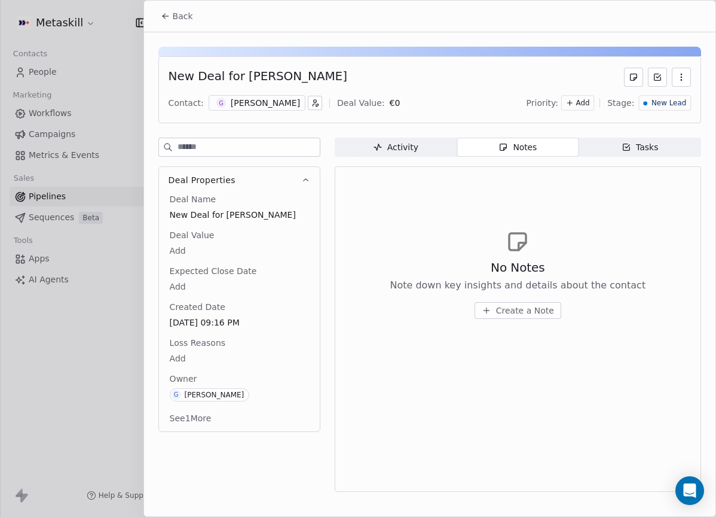
click at [518, 316] on span "Create a Note" at bounding box center [525, 310] width 58 height 12
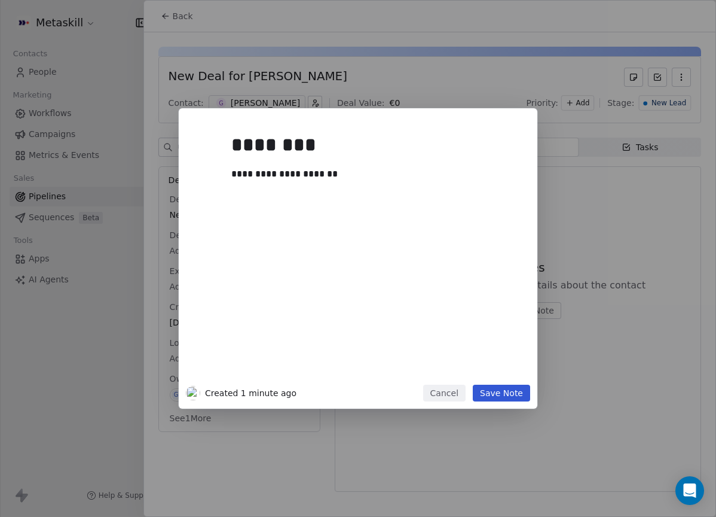
click at [496, 390] on button "Save Note" at bounding box center [501, 392] width 57 height 17
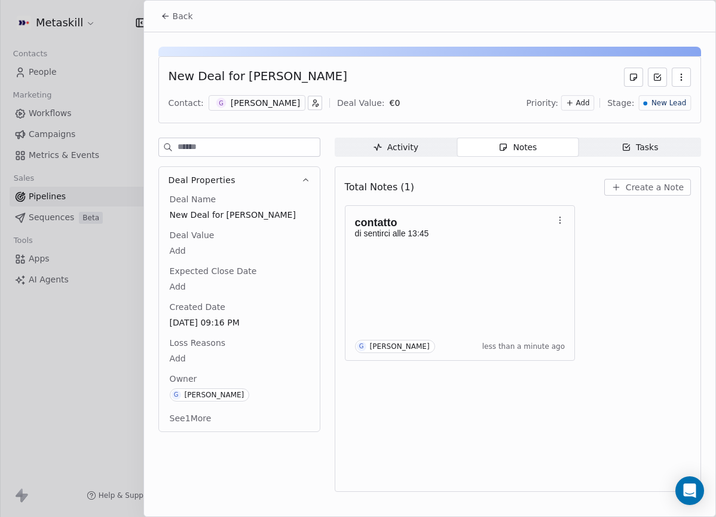
drag, startPoint x: 243, startPoint y: 76, endPoint x: 370, endPoint y: 85, distance: 127.1
click at [370, 85] on div "New Deal for [PERSON_NAME]" at bounding box center [430, 77] width 523 height 19
copy div "[PERSON_NAME]"
click at [644, 99] on div "New Lead" at bounding box center [665, 103] width 52 height 16
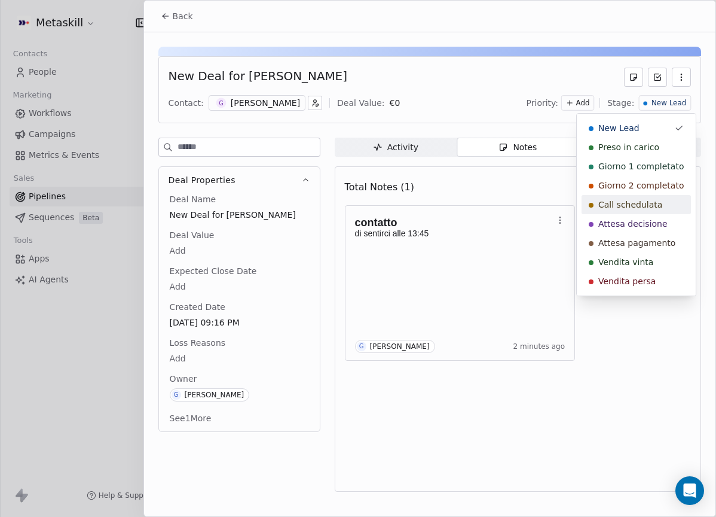
click at [644, 209] on span "Call schedulata" at bounding box center [630, 204] width 64 height 12
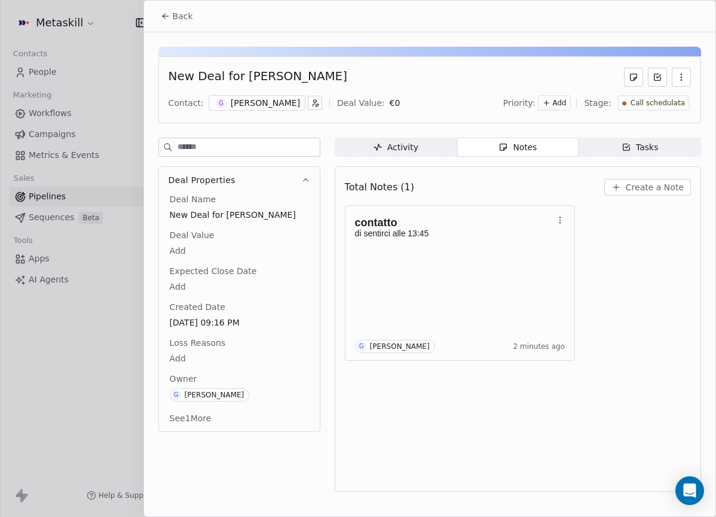
click at [184, 22] on button "Back" at bounding box center [177, 16] width 47 height 22
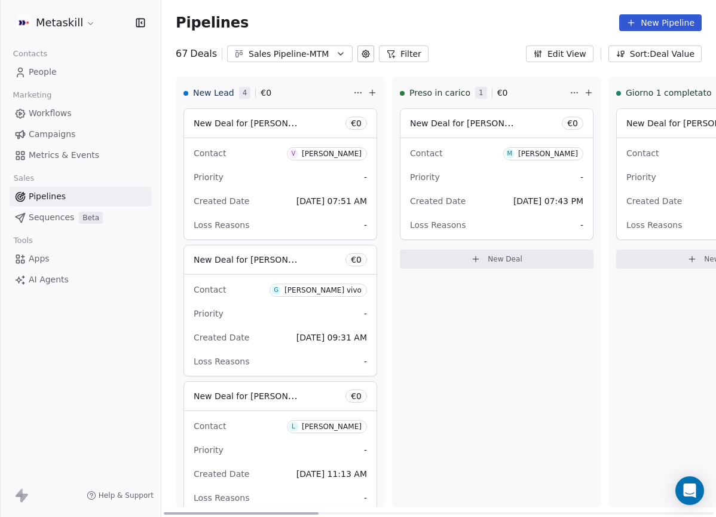
click at [342, 154] on div "[PERSON_NAME]" at bounding box center [332, 153] width 60 height 8
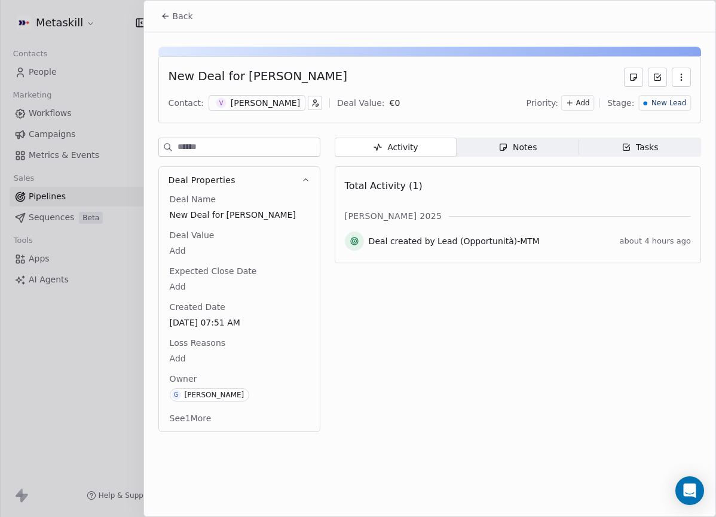
click at [264, 108] on div "[PERSON_NAME]" at bounding box center [265, 103] width 69 height 12
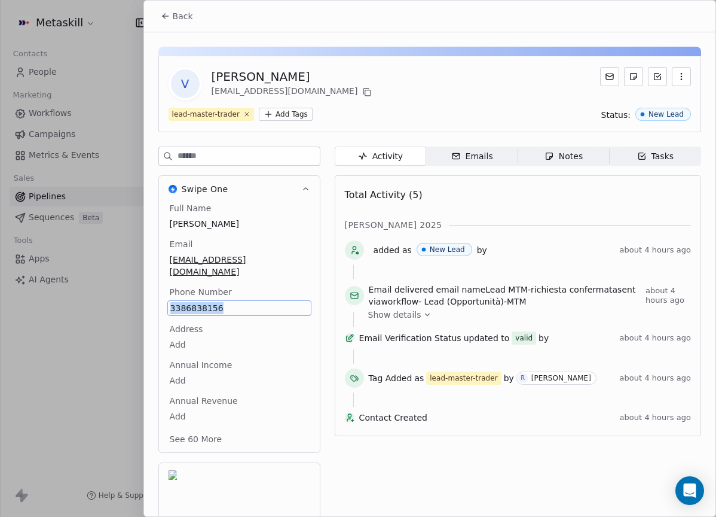
click at [362, 93] on icon at bounding box center [367, 92] width 10 height 10
click at [224, 81] on div "[PERSON_NAME]" at bounding box center [293, 76] width 163 height 17
click at [224, 82] on div "[PERSON_NAME]" at bounding box center [293, 76] width 163 height 17
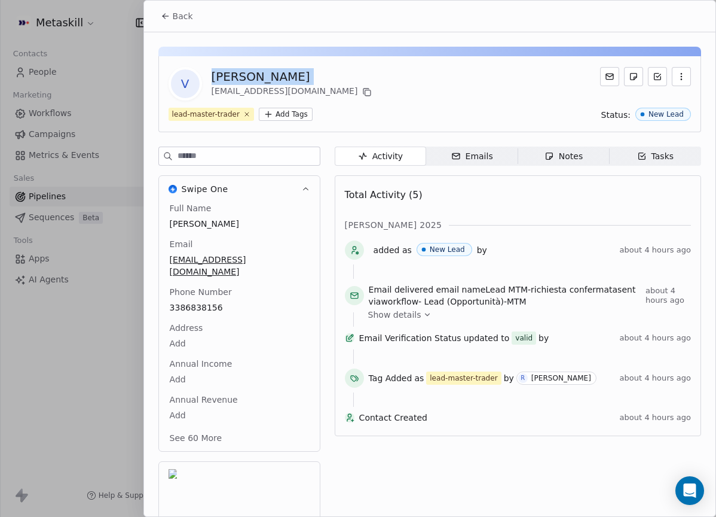
copy div "[PERSON_NAME]"
click at [551, 157] on icon "button" at bounding box center [549, 156] width 7 height 7
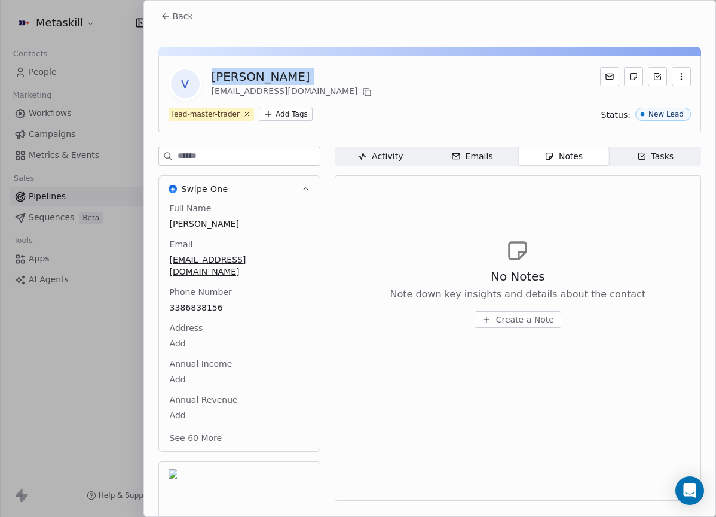
click at [178, 11] on span "Back" at bounding box center [183, 16] width 20 height 12
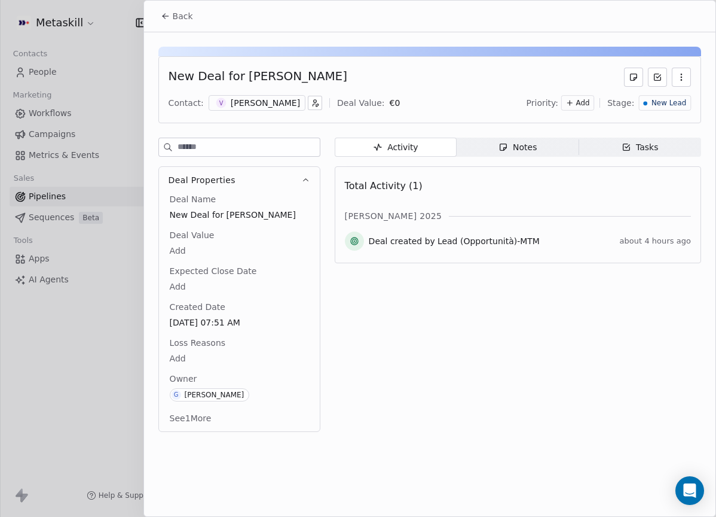
click at [514, 148] on div "Notes" at bounding box center [518, 147] width 38 height 13
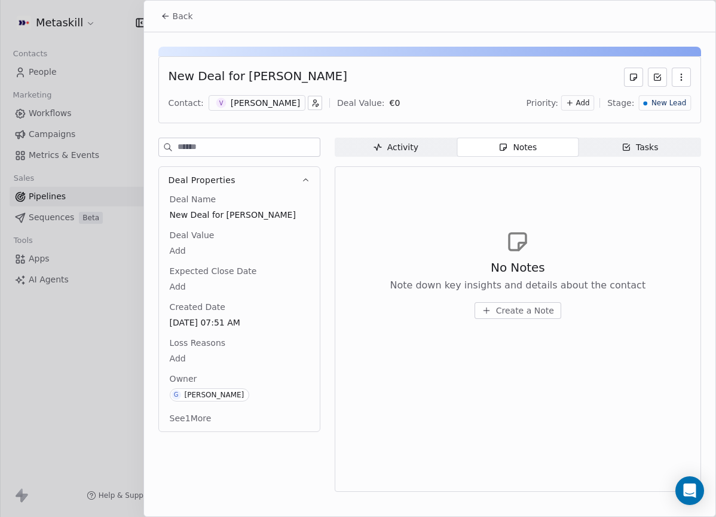
click at [532, 304] on span "Create a Note" at bounding box center [525, 310] width 58 height 12
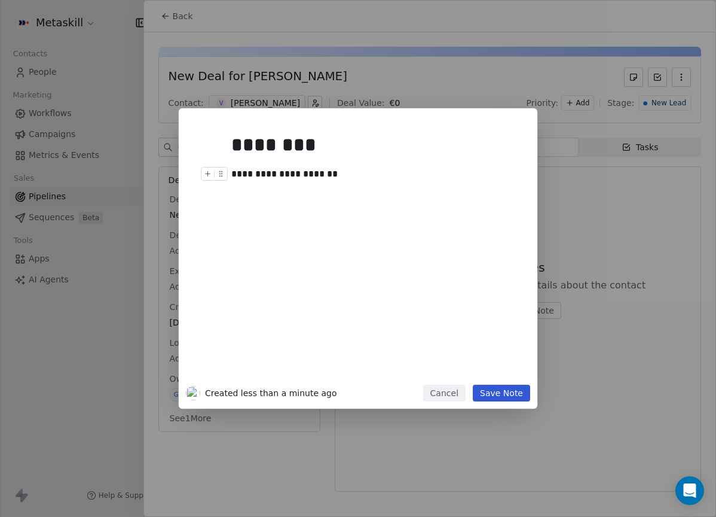
click at [518, 396] on button "Save Note" at bounding box center [501, 392] width 57 height 17
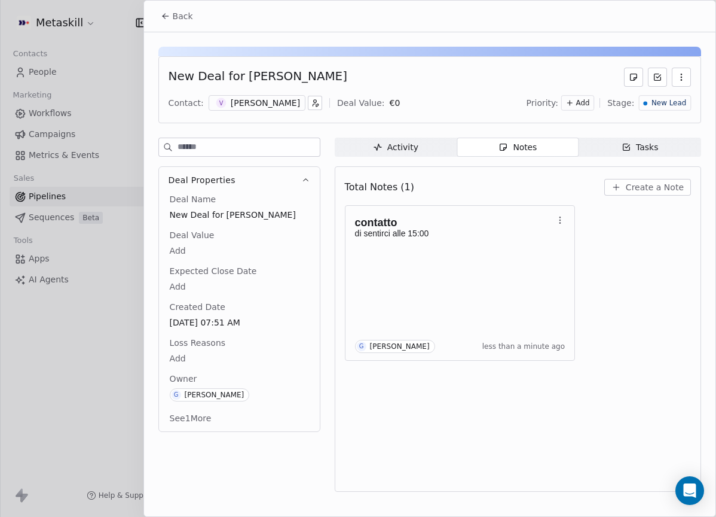
click at [665, 105] on span "New Lead" at bounding box center [669, 103] width 35 height 10
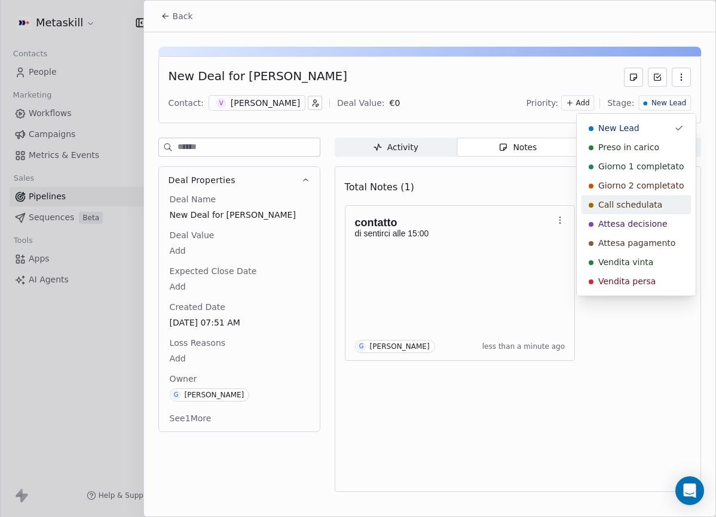
drag, startPoint x: 656, startPoint y: 193, endPoint x: 656, endPoint y: 201, distance: 9.0
click at [656, 201] on div "New Lead Preso in carico Giorno 1 completato Giorno 2 completato Call schedulat…" at bounding box center [636, 204] width 109 height 172
click at [656, 202] on span "Call schedulata" at bounding box center [630, 204] width 64 height 12
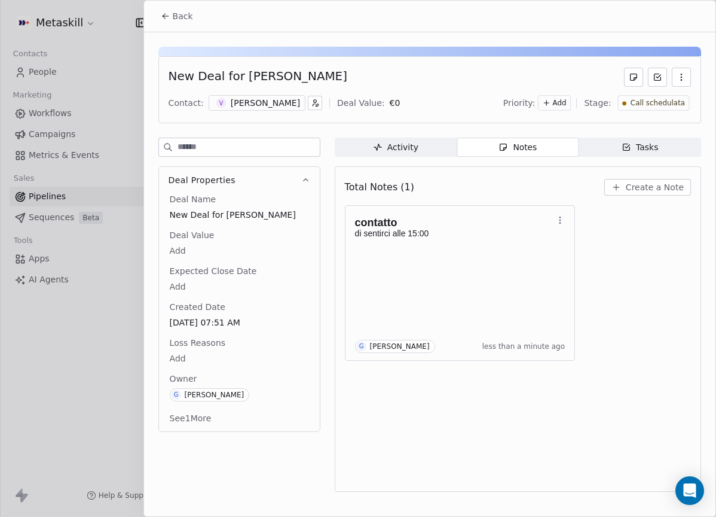
click at [164, 23] on button "Back" at bounding box center [177, 16] width 47 height 22
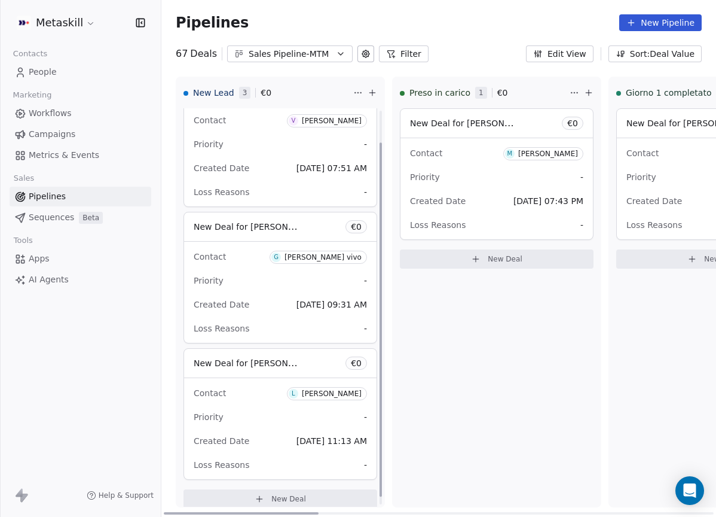
scroll to position [44, 0]
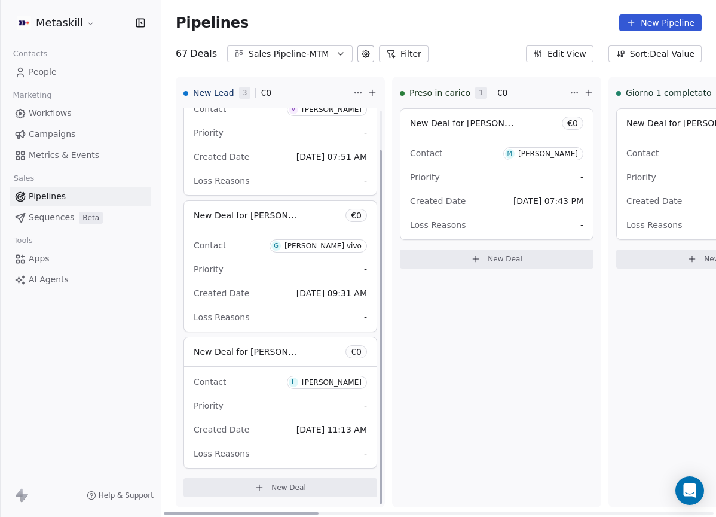
click at [344, 243] on div "[PERSON_NAME] vivo" at bounding box center [323, 246] width 77 height 8
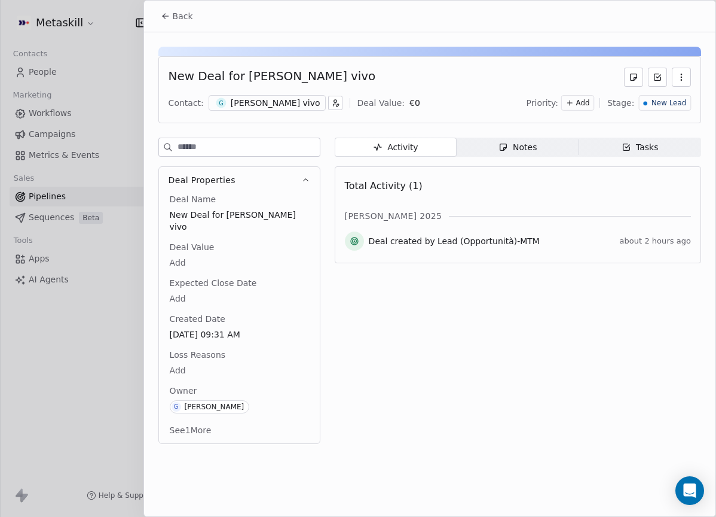
click at [288, 106] on div "[PERSON_NAME] vivo" at bounding box center [276, 103] width 90 height 12
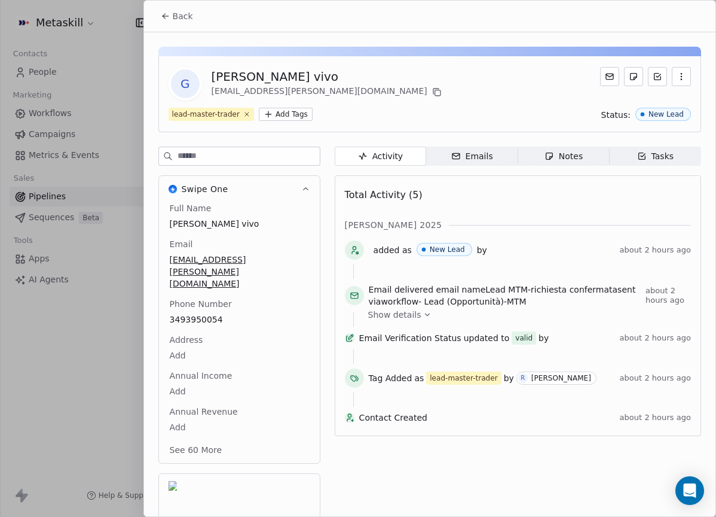
click at [451, 130] on div "G [PERSON_NAME] vivo [EMAIL_ADDRESS][PERSON_NAME][DOMAIN_NAME] lead-master-trad…" at bounding box center [429, 94] width 543 height 76
click at [432, 93] on icon at bounding box center [437, 92] width 10 height 10
drag, startPoint x: 176, startPoint y: 20, endPoint x: 227, endPoint y: 30, distance: 52.4
click at [176, 19] on span "Back" at bounding box center [183, 16] width 20 height 12
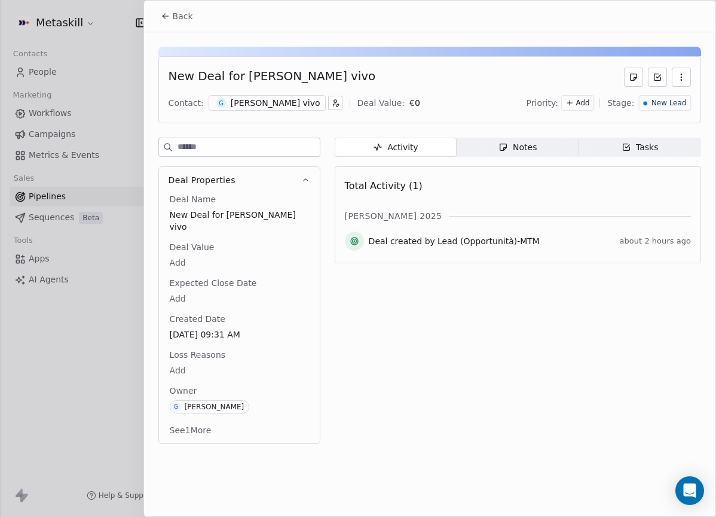
click at [536, 138] on span "Notes Notes" at bounding box center [518, 147] width 122 height 19
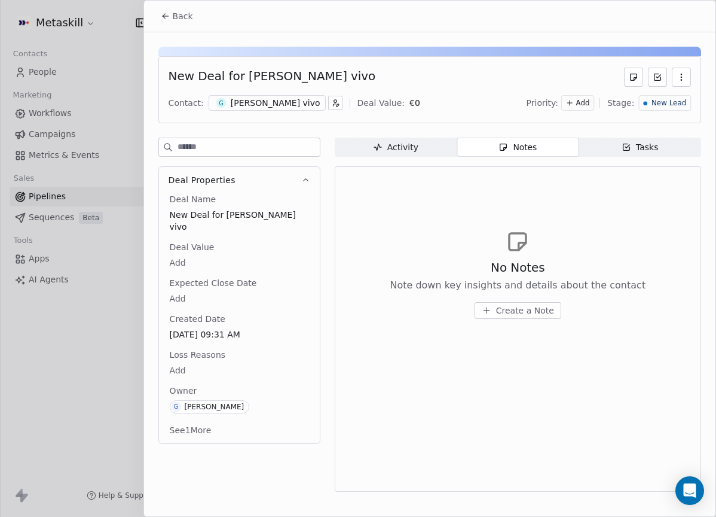
click at [534, 311] on span "Create a Note" at bounding box center [525, 310] width 58 height 12
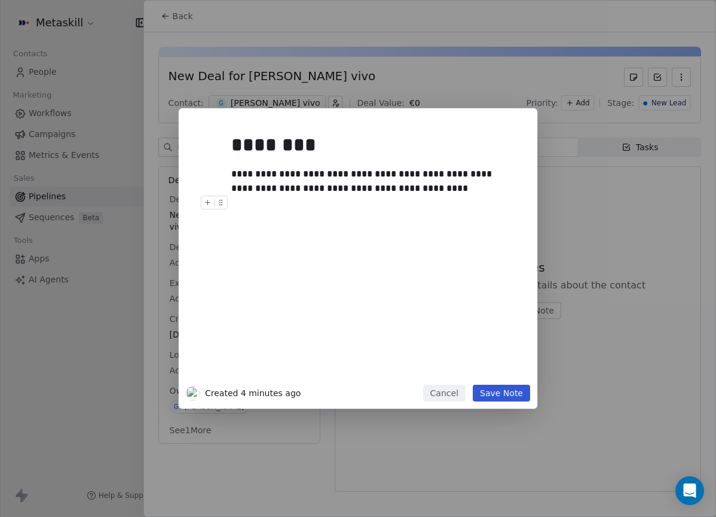
click at [503, 389] on button "Save Note" at bounding box center [501, 392] width 57 height 17
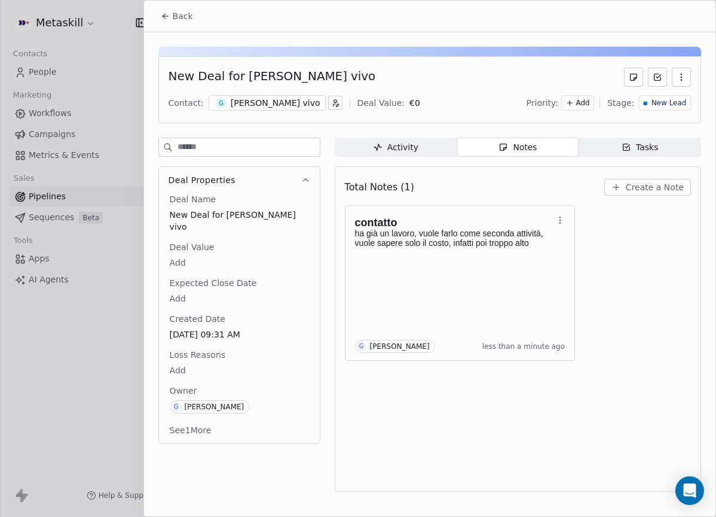
click at [658, 103] on span "New Lead" at bounding box center [669, 103] width 35 height 10
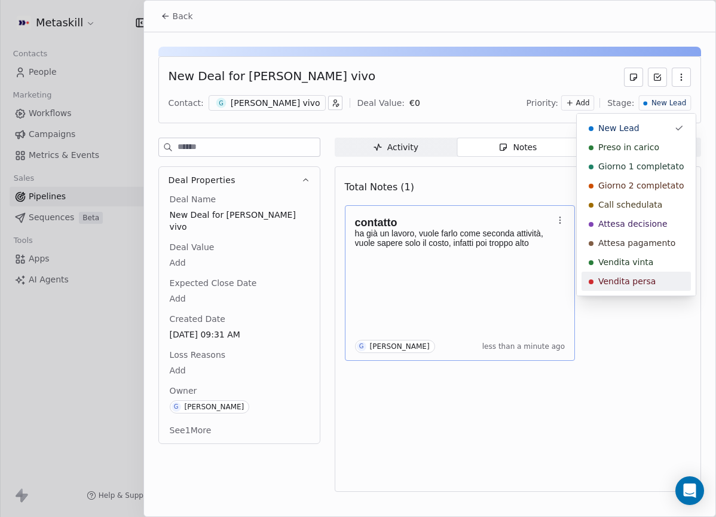
drag, startPoint x: 658, startPoint y: 277, endPoint x: 524, endPoint y: 309, distance: 137.2
click at [657, 276] on div "Vendita persa" at bounding box center [636, 281] width 95 height 12
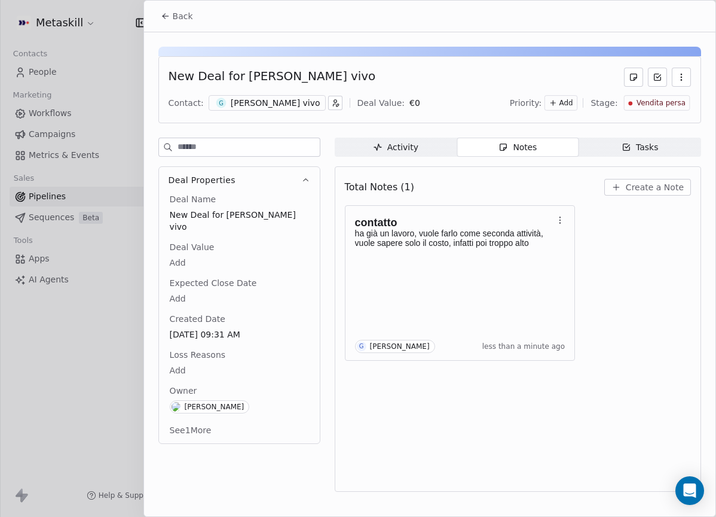
click at [185, 364] on body "Metaskill Contacts People Marketing Workflows Campaigns Metrics & Events Sales …" at bounding box center [358, 258] width 716 height 517
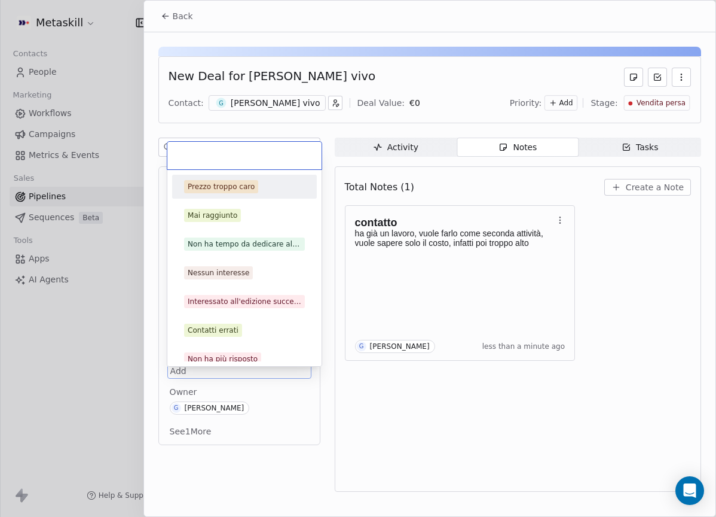
click at [222, 193] on div "Prezzo troppo caro" at bounding box center [244, 186] width 135 height 19
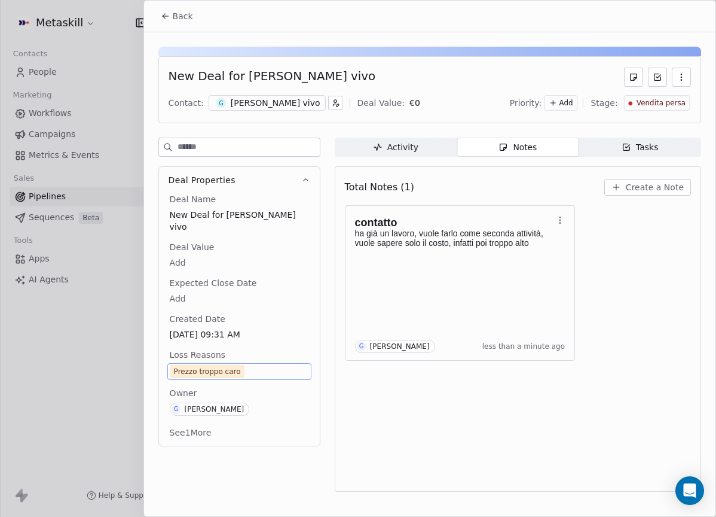
click at [151, 21] on div "Back" at bounding box center [430, 16] width 572 height 31
click at [176, 17] on span "Back" at bounding box center [183, 16] width 20 height 12
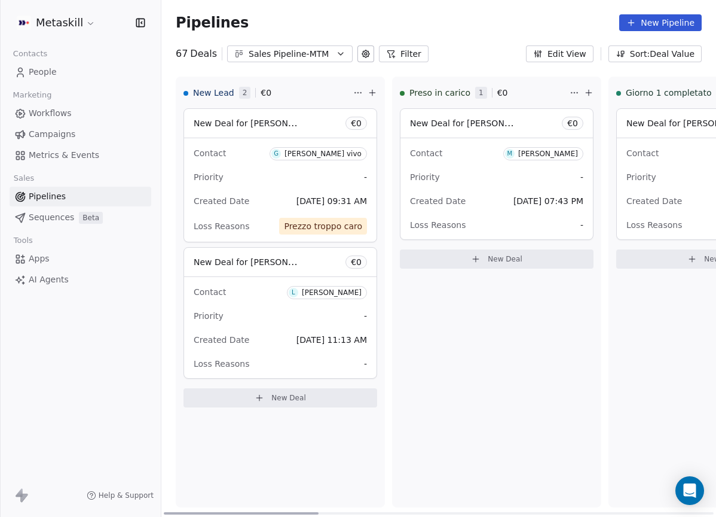
click at [350, 291] on div "[PERSON_NAME]" at bounding box center [332, 292] width 60 height 8
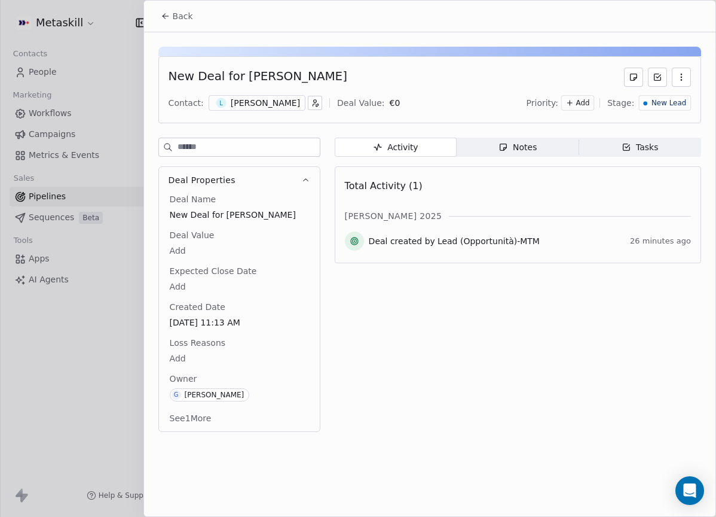
click at [258, 106] on div "[PERSON_NAME]" at bounding box center [265, 103] width 69 height 12
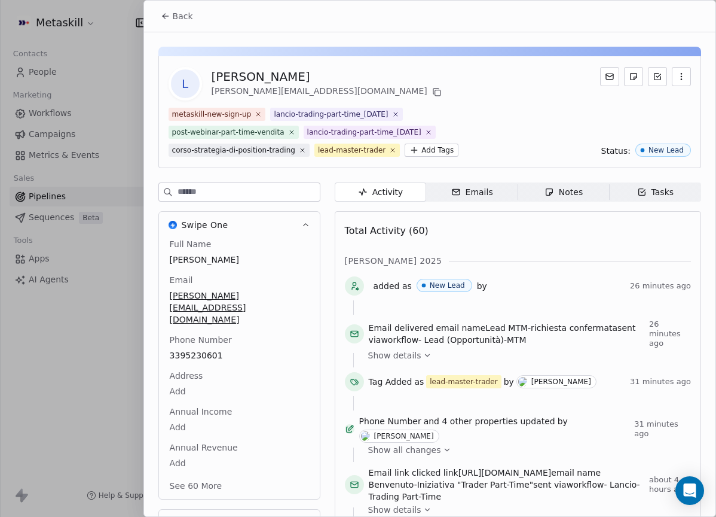
scroll to position [74, 0]
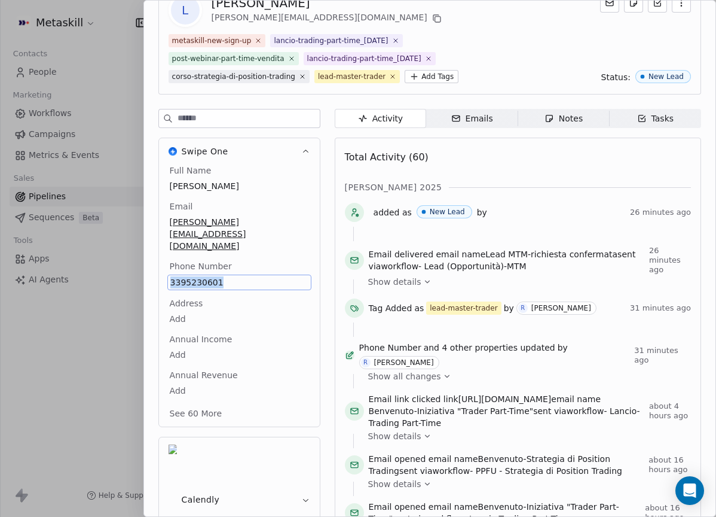
click at [302, 236] on div "Full Name [PERSON_NAME] Email [PERSON_NAME][EMAIL_ADDRESS][DOMAIN_NAME] Phone N…" at bounding box center [239, 295] width 161 height 262
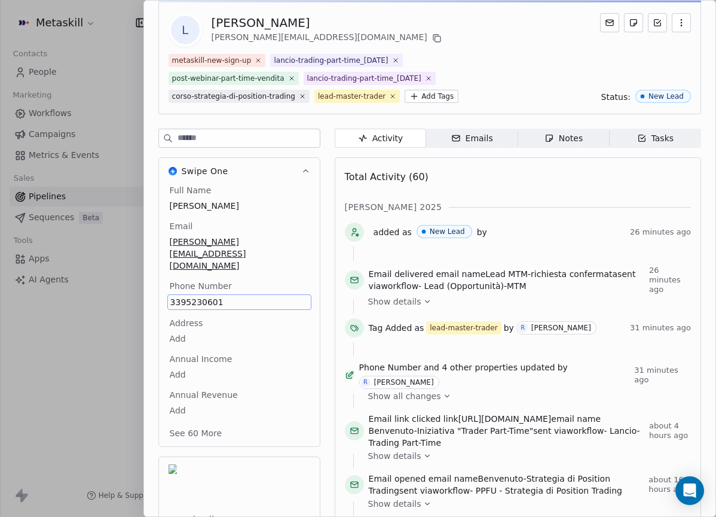
scroll to position [0, 0]
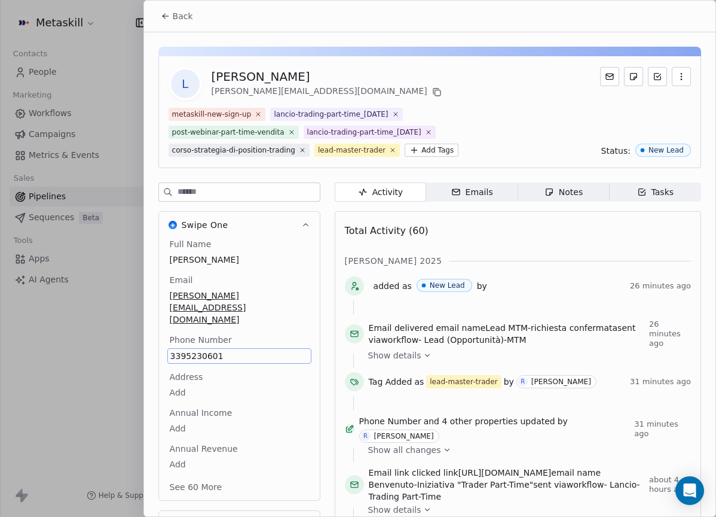
click at [487, 146] on div "metaskill-new-sign-up lancio-trading-part-time_[DATE] post-webinar-part-time-ve…" at bounding box center [348, 132] width 359 height 49
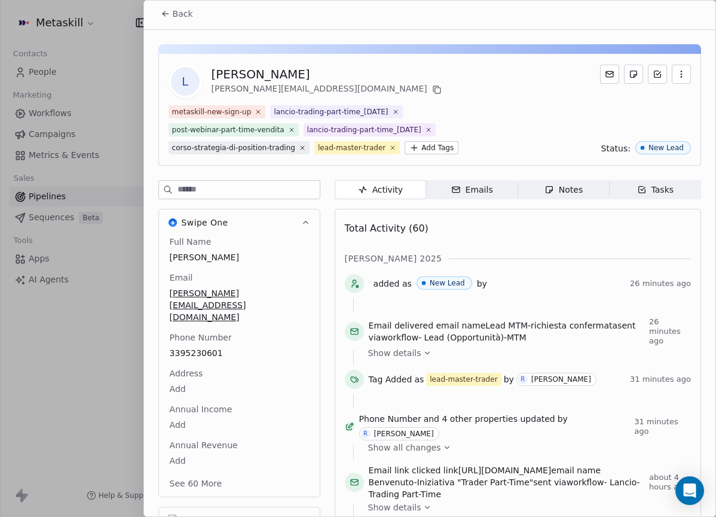
click at [346, 93] on div "L [PERSON_NAME] [PERSON_NAME][EMAIL_ADDRESS][DOMAIN_NAME]" at bounding box center [430, 81] width 523 height 33
click at [430, 90] on button at bounding box center [437, 90] width 14 height 14
click at [549, 193] on div "Notes" at bounding box center [564, 190] width 38 height 13
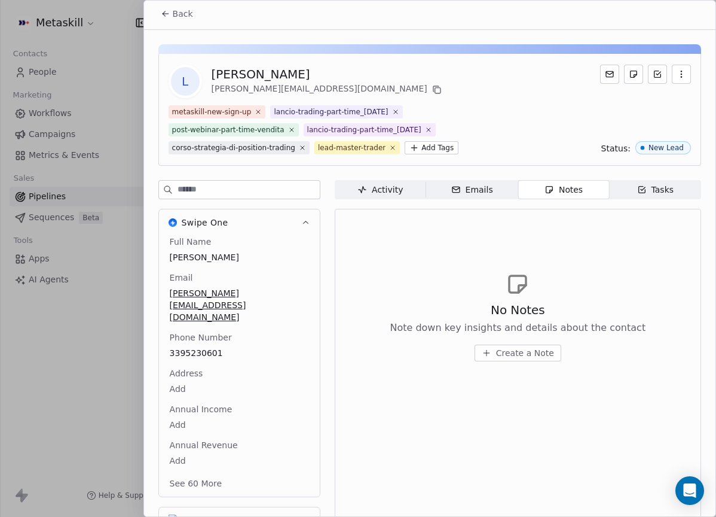
click at [384, 191] on div "Activity" at bounding box center [380, 190] width 45 height 13
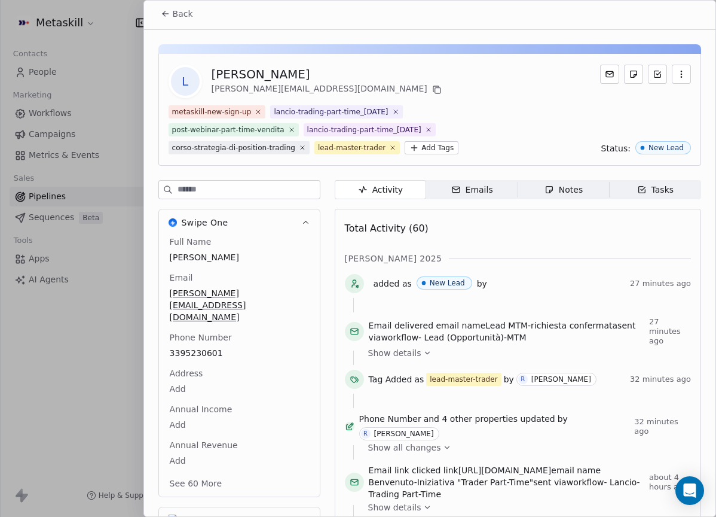
click at [180, 20] on button "Back" at bounding box center [177, 14] width 47 height 22
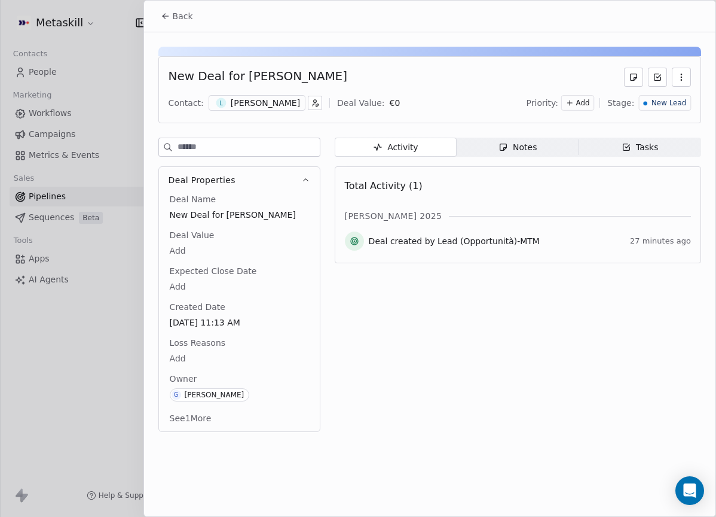
click at [526, 145] on div "Notes" at bounding box center [518, 147] width 38 height 13
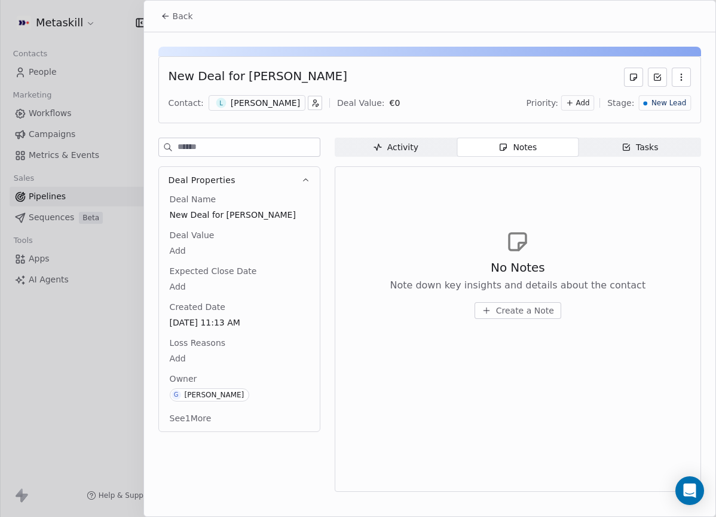
click at [532, 310] on span "Create a Note" at bounding box center [525, 310] width 58 height 12
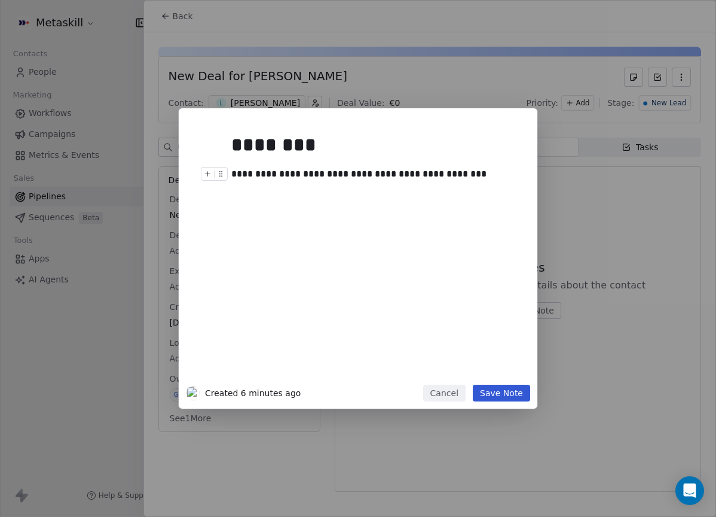
click at [362, 170] on div "**********" at bounding box center [371, 174] width 280 height 14
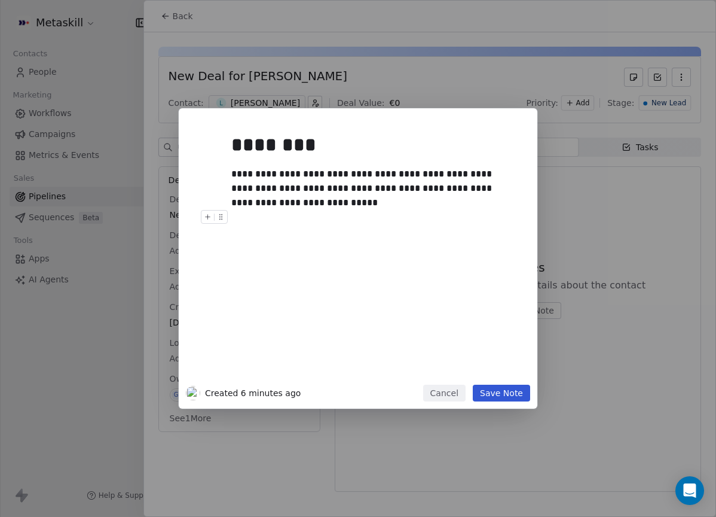
click at [319, 210] on div at bounding box center [375, 217] width 289 height 14
click at [318, 203] on div "**********" at bounding box center [371, 188] width 280 height 43
click at [528, 398] on button "Save Note" at bounding box center [501, 392] width 57 height 17
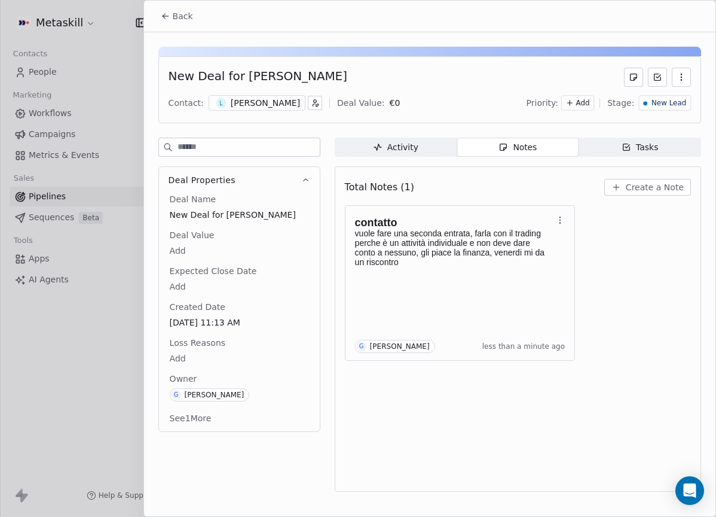
click at [670, 100] on span "New Lead" at bounding box center [669, 103] width 35 height 10
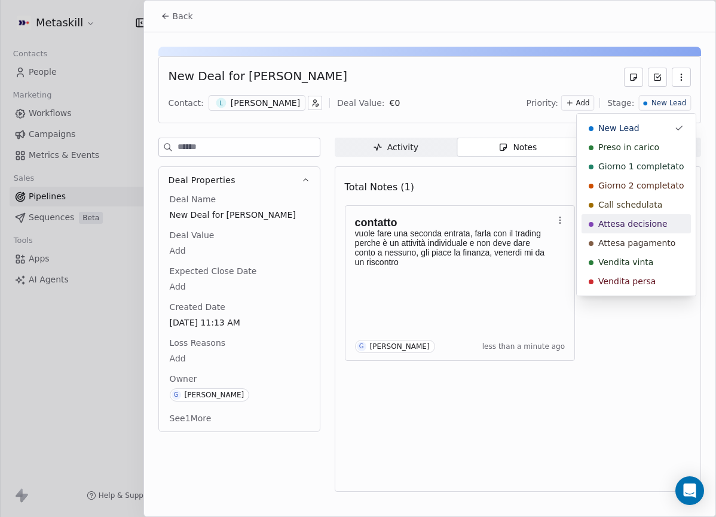
click at [666, 223] on div "Attesa decisione" at bounding box center [636, 224] width 95 height 12
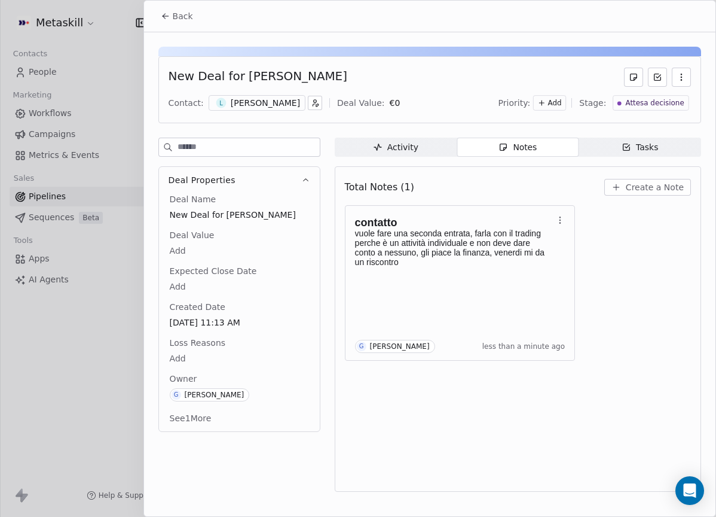
click at [171, 10] on button "Back" at bounding box center [177, 16] width 47 height 22
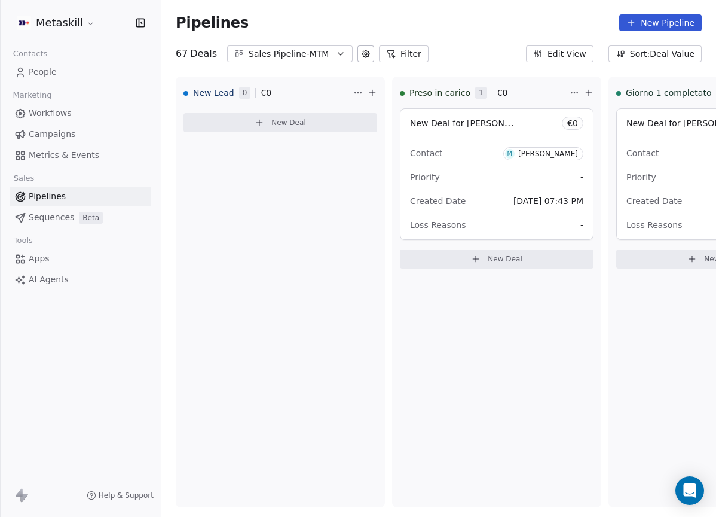
drag, startPoint x: 305, startPoint y: 44, endPoint x: 307, endPoint y: 51, distance: 7.4
click at [305, 44] on div "Pipelines New Pipeline" at bounding box center [438, 22] width 555 height 45
click at [308, 57] on div "Sales Pipeline-MTM" at bounding box center [290, 54] width 83 height 13
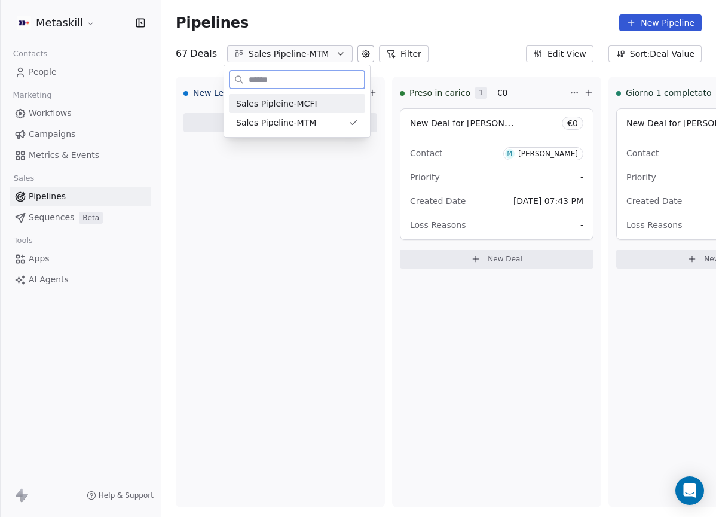
click at [306, 103] on span "Sales Pipleine-MCFI" at bounding box center [276, 103] width 81 height 13
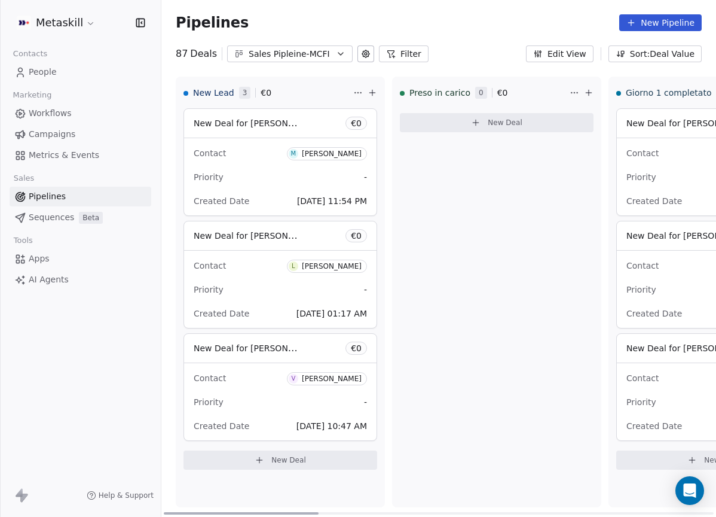
click at [337, 152] on div "[PERSON_NAME]" at bounding box center [332, 153] width 60 height 8
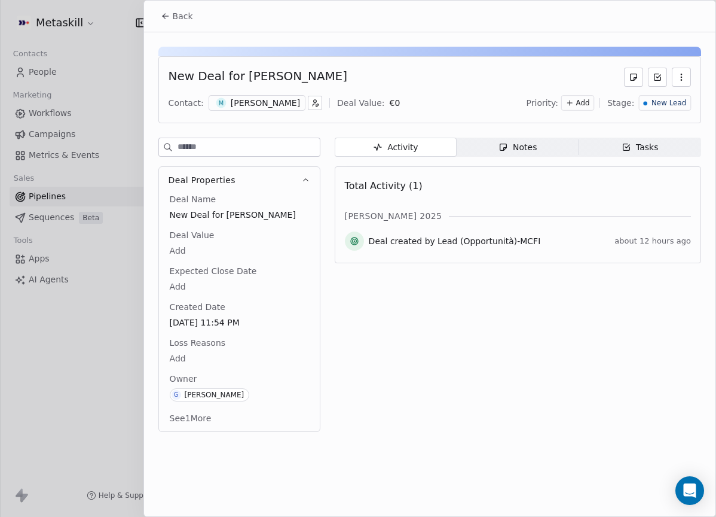
drag, startPoint x: 267, startPoint y: 99, endPoint x: 290, endPoint y: 102, distance: 23.6
click at [267, 99] on div "[PERSON_NAME]" at bounding box center [265, 103] width 69 height 12
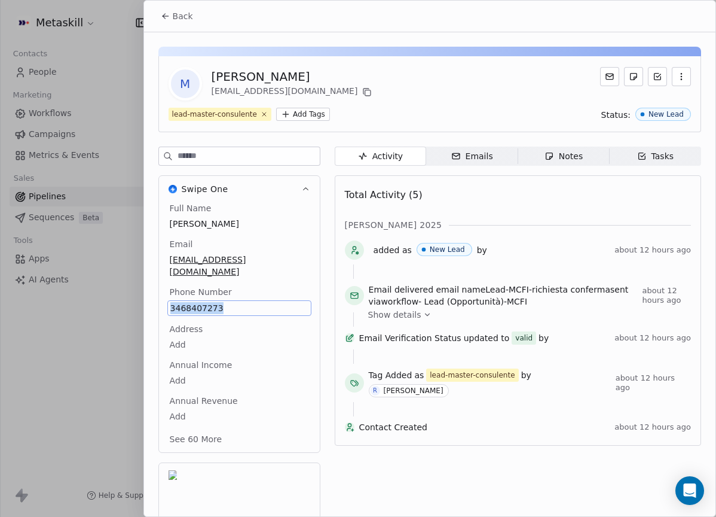
click at [292, 218] on span "[PERSON_NAME]" at bounding box center [239, 224] width 139 height 12
click at [297, 227] on span "[PERSON_NAME]" at bounding box center [239, 224] width 138 height 12
click at [334, 142] on div "M [PERSON_NAME] [PERSON_NAME][EMAIL_ADDRESS][DOMAIN_NAME] lead-master-consulent…" at bounding box center [430, 313] width 572 height 563
click at [360, 97] on button at bounding box center [367, 92] width 14 height 14
click at [283, 77] on div "[PERSON_NAME]" at bounding box center [293, 76] width 163 height 17
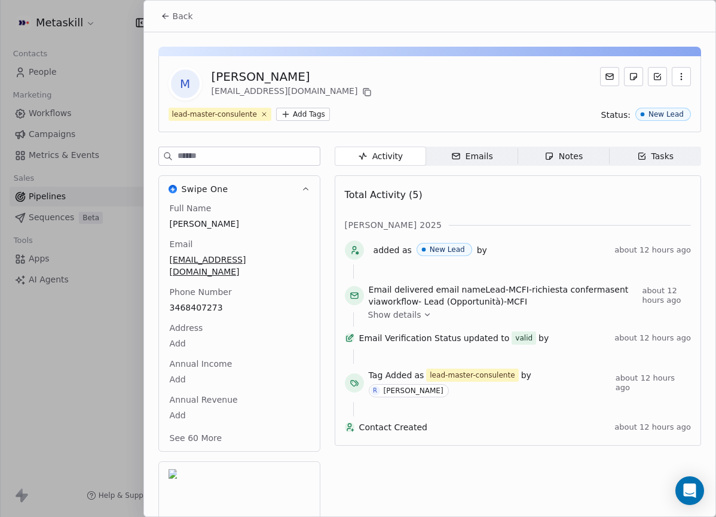
click at [283, 77] on div "[PERSON_NAME]" at bounding box center [293, 76] width 163 height 17
copy div "[PERSON_NAME]"
click at [191, 29] on div "Back" at bounding box center [430, 16] width 572 height 31
click at [189, 23] on button "Back" at bounding box center [177, 16] width 47 height 22
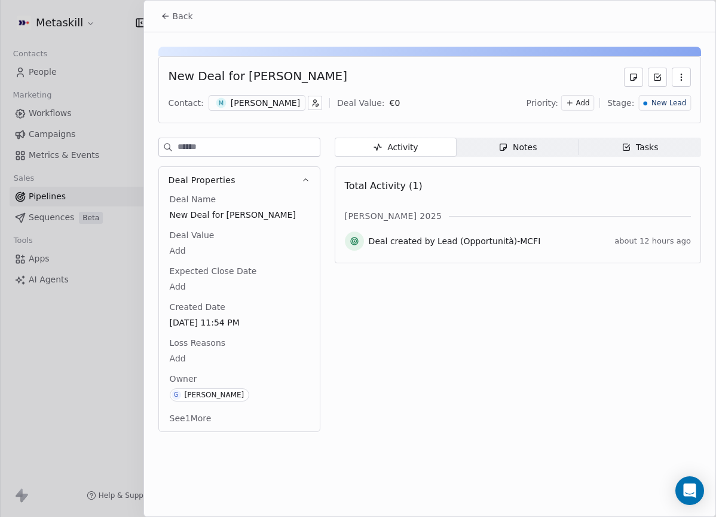
click at [494, 154] on span "Notes Notes" at bounding box center [518, 147] width 122 height 19
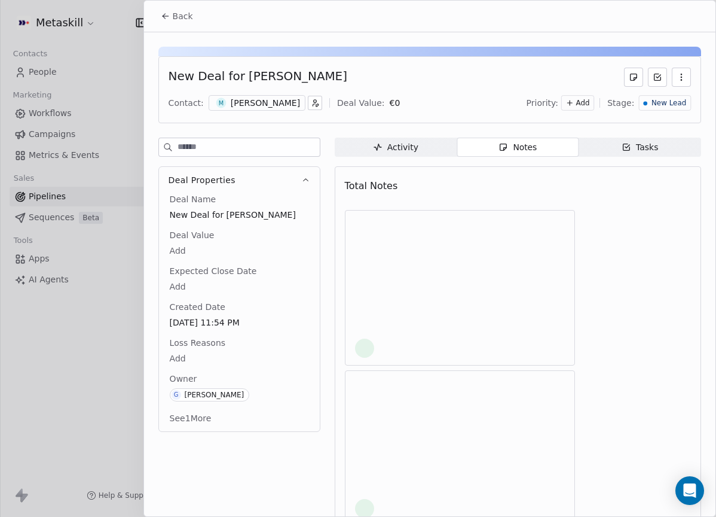
click at [498, 148] on span "Notes Notes" at bounding box center [518, 147] width 122 height 19
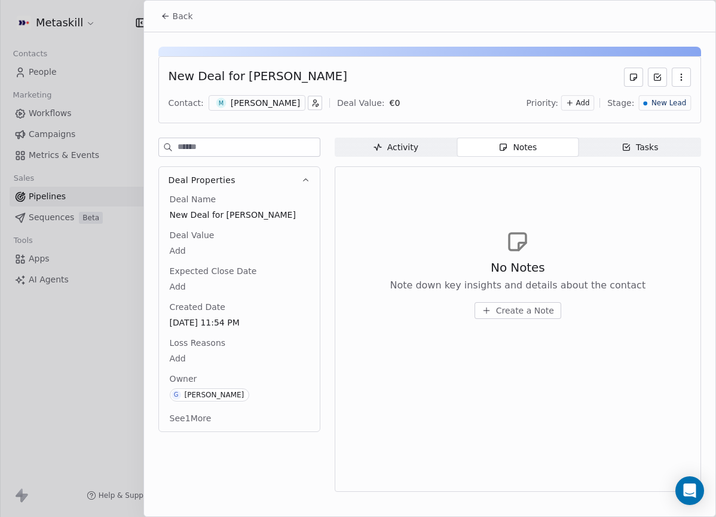
click at [514, 316] on button "Create a Note" at bounding box center [518, 310] width 87 height 17
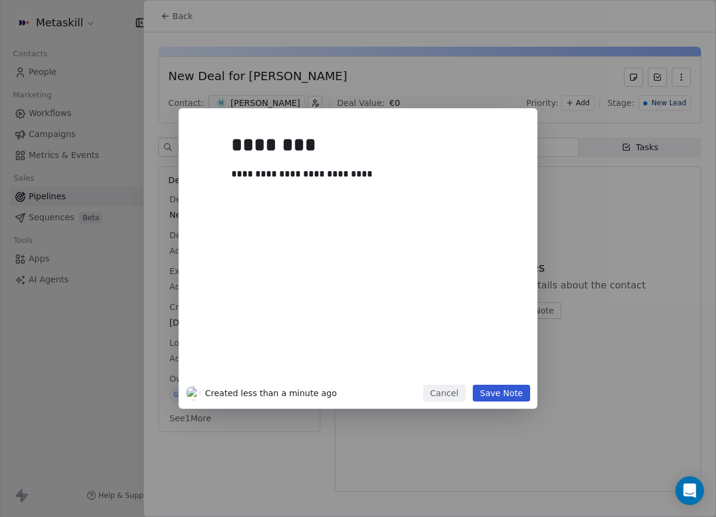
click at [509, 396] on button "Save Note" at bounding box center [501, 392] width 57 height 17
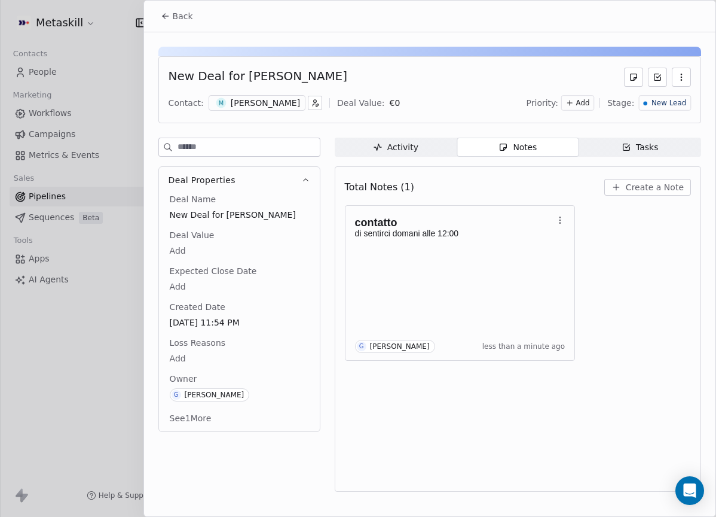
click at [664, 97] on div "New Lead" at bounding box center [665, 103] width 52 height 16
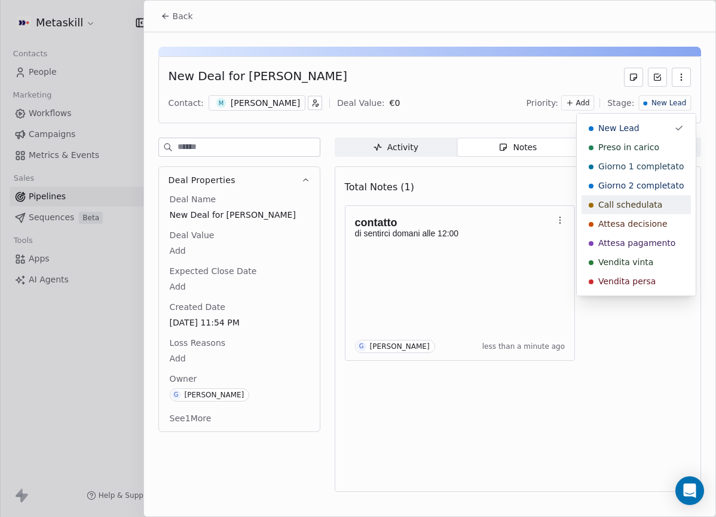
click at [649, 198] on span "Call schedulata" at bounding box center [630, 204] width 64 height 12
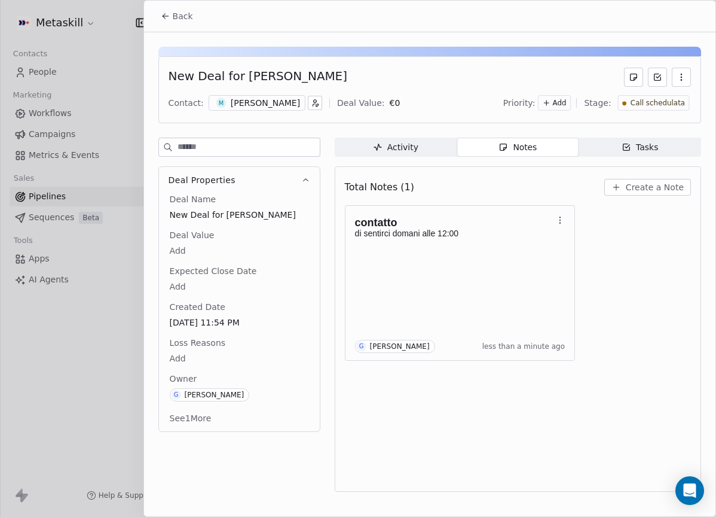
drag, startPoint x: 178, startPoint y: 11, endPoint x: 200, endPoint y: 11, distance: 22.7
click at [178, 11] on span "Back" at bounding box center [183, 16] width 20 height 12
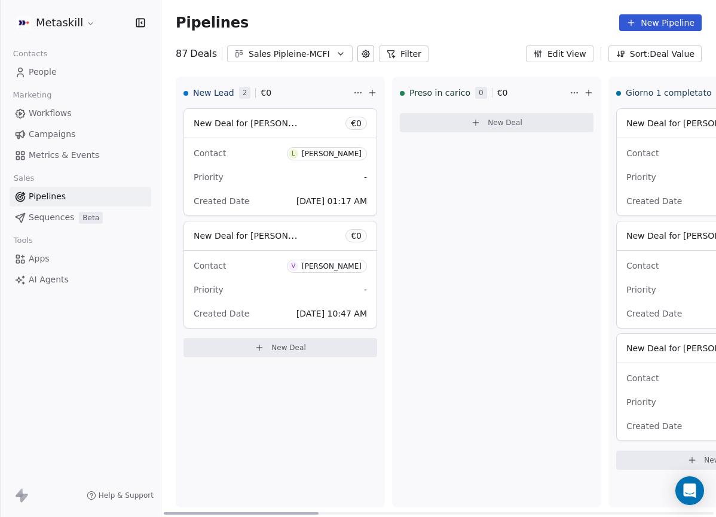
click at [325, 152] on div "[PERSON_NAME]" at bounding box center [332, 153] width 60 height 8
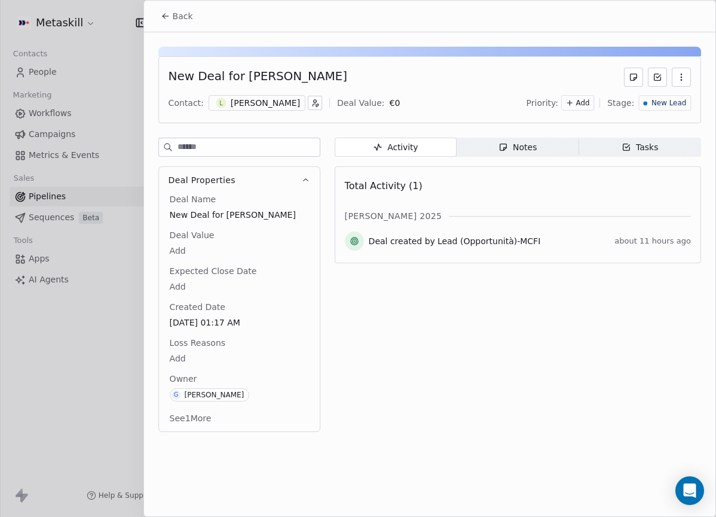
click at [259, 112] on div "New Deal for [PERSON_NAME] Contact: L [PERSON_NAME] Deal Value: € 0 Priority: A…" at bounding box center [429, 89] width 543 height 67
click at [264, 105] on div "[PERSON_NAME]" at bounding box center [265, 103] width 69 height 12
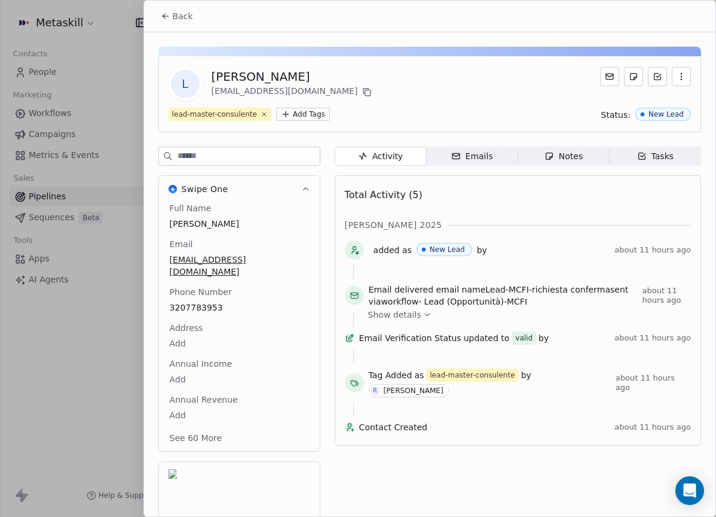
click at [199, 20] on div "Back" at bounding box center [430, 16] width 572 height 31
click at [197, 17] on button "Back" at bounding box center [177, 16] width 47 height 22
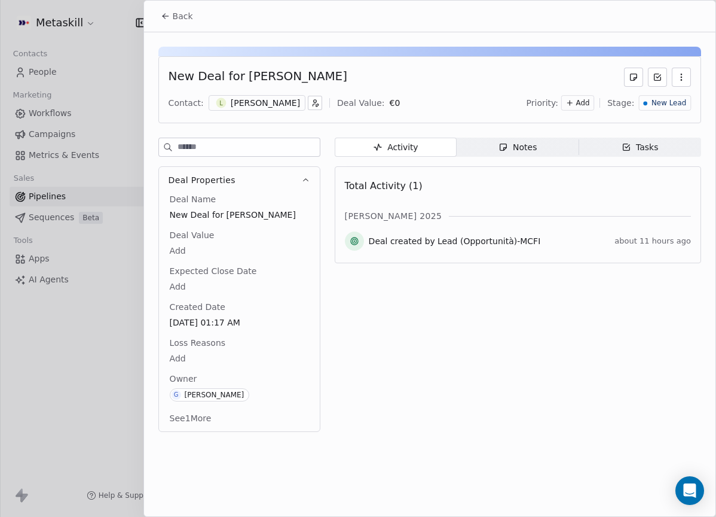
click at [503, 152] on div "Notes" at bounding box center [518, 147] width 38 height 13
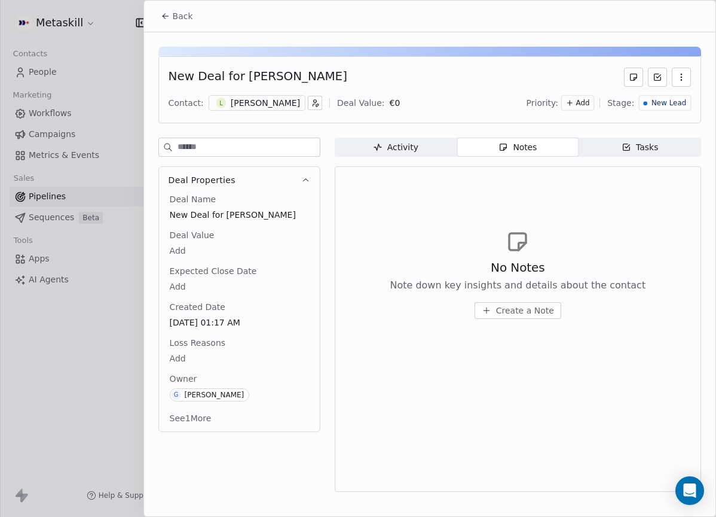
click at [531, 313] on span "Create a Note" at bounding box center [525, 310] width 58 height 12
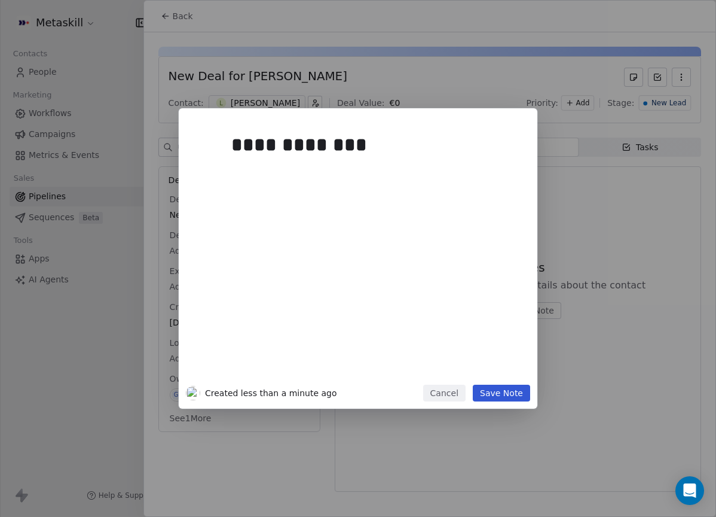
click at [496, 397] on button "Save Note" at bounding box center [501, 392] width 57 height 17
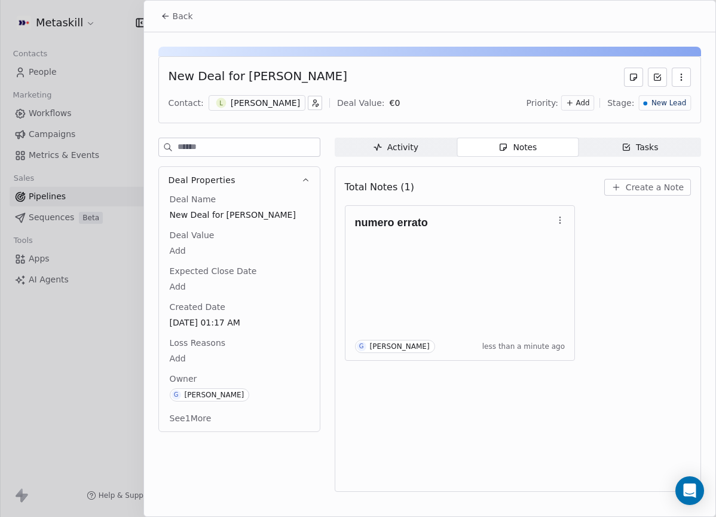
drag, startPoint x: 279, startPoint y: 100, endPoint x: 297, endPoint y: 139, distance: 42.6
click at [279, 100] on div "[PERSON_NAME]" at bounding box center [265, 103] width 69 height 12
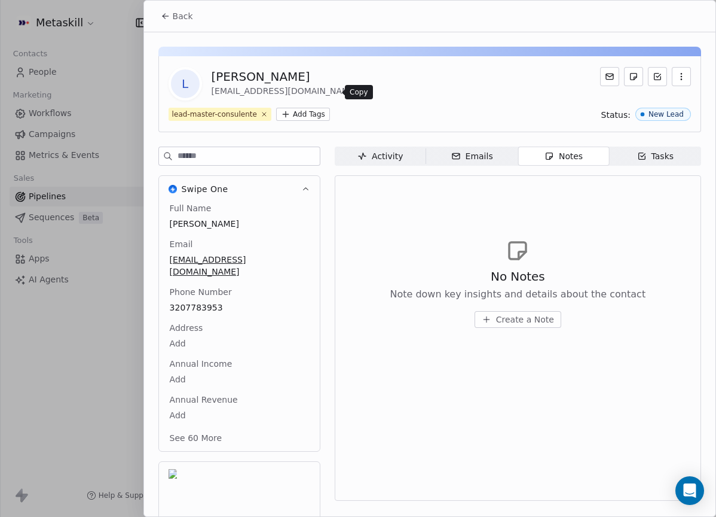
click at [362, 93] on icon at bounding box center [367, 92] width 10 height 10
click at [517, 307] on div "No Notes Note down key insights and details about the contact Create a Note" at bounding box center [518, 298] width 256 height 60
click at [181, 10] on button "Back" at bounding box center [177, 16] width 47 height 22
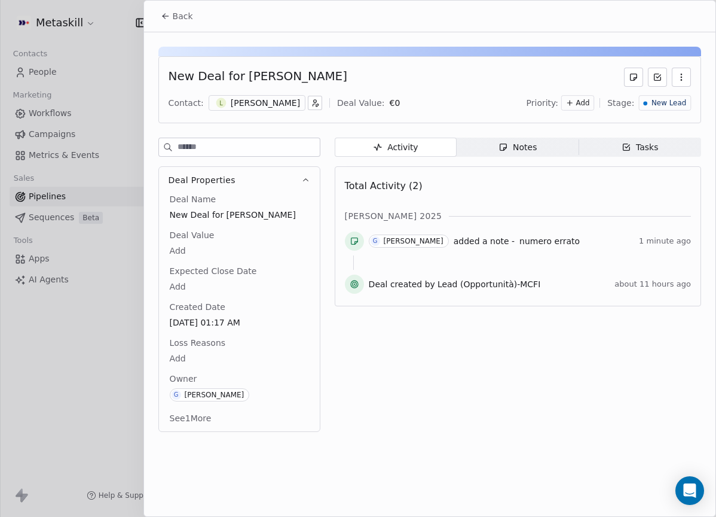
click at [659, 109] on div "New Lead" at bounding box center [665, 103] width 52 height 16
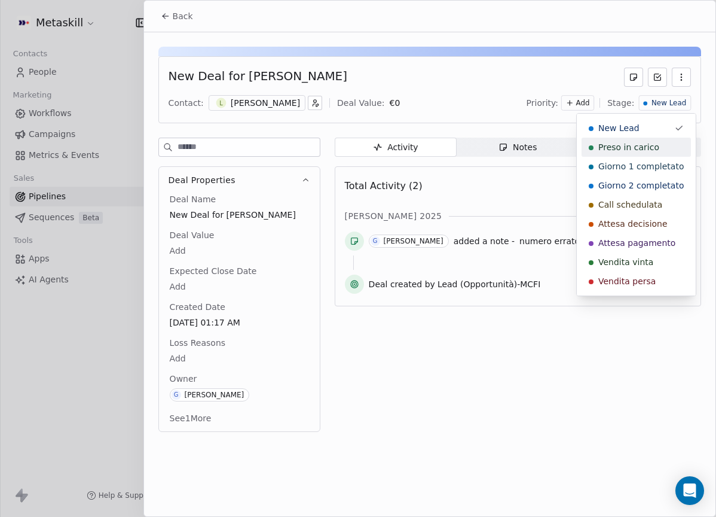
drag, startPoint x: 650, startPoint y: 152, endPoint x: 484, endPoint y: 127, distance: 168.6
click at [651, 152] on span "Preso in carico" at bounding box center [628, 147] width 61 height 12
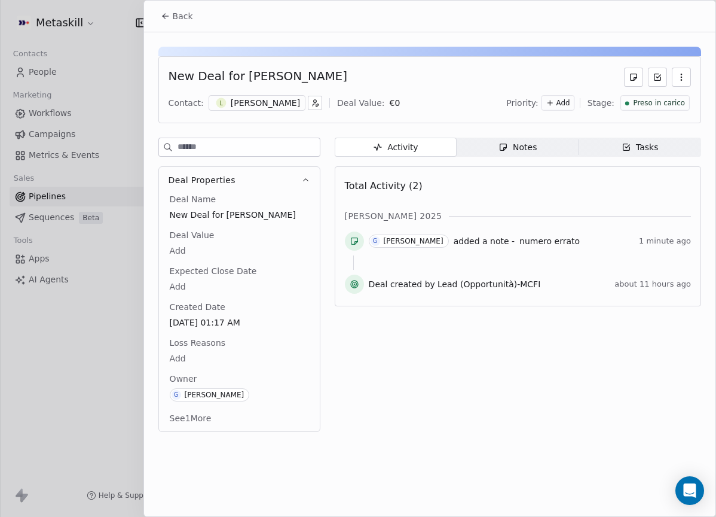
drag, startPoint x: 181, startPoint y: 17, endPoint x: 187, endPoint y: 22, distance: 8.0
click at [181, 17] on span "Back" at bounding box center [183, 16] width 20 height 12
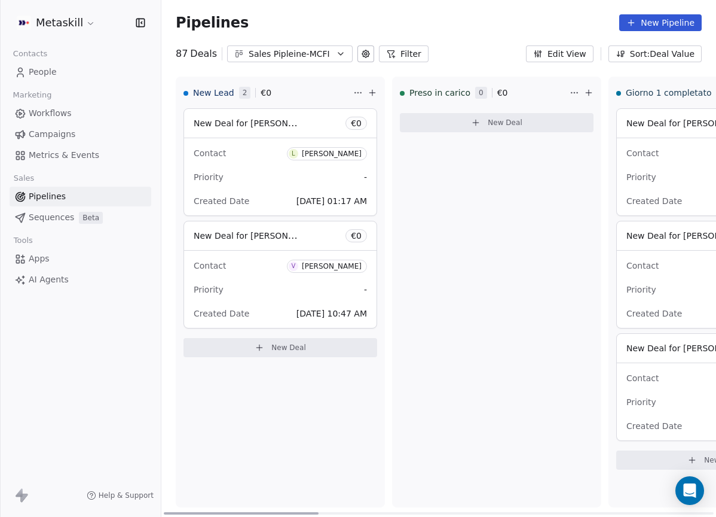
click at [341, 267] on div "[PERSON_NAME]" at bounding box center [332, 266] width 60 height 8
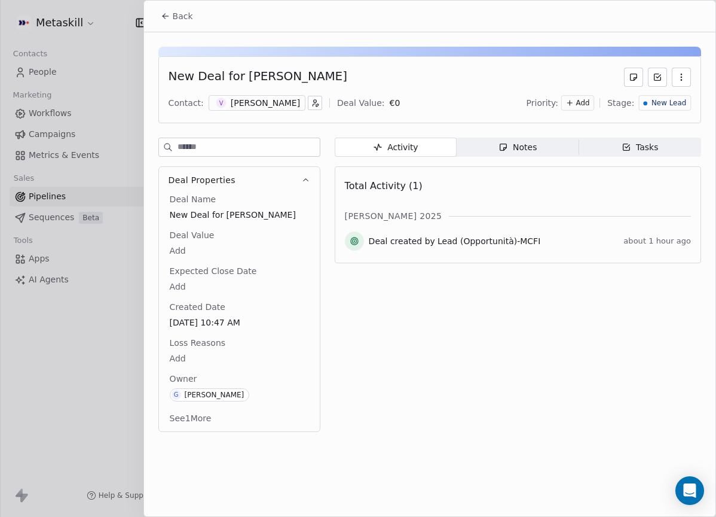
click at [276, 107] on div "[PERSON_NAME]" at bounding box center [265, 103] width 69 height 12
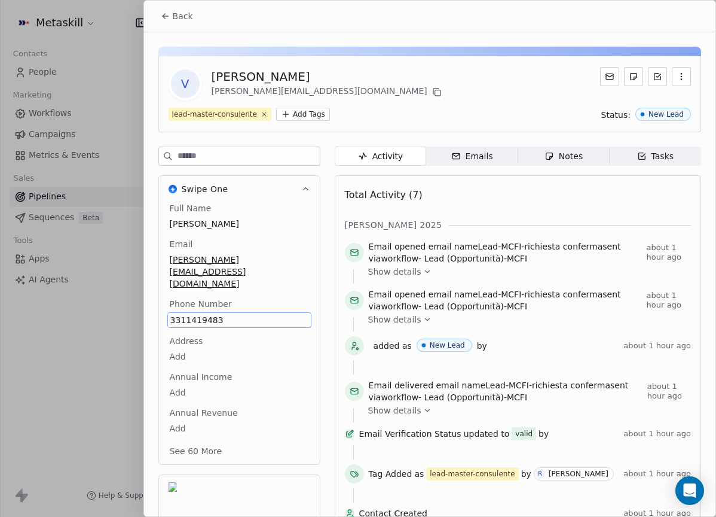
scroll to position [36, 0]
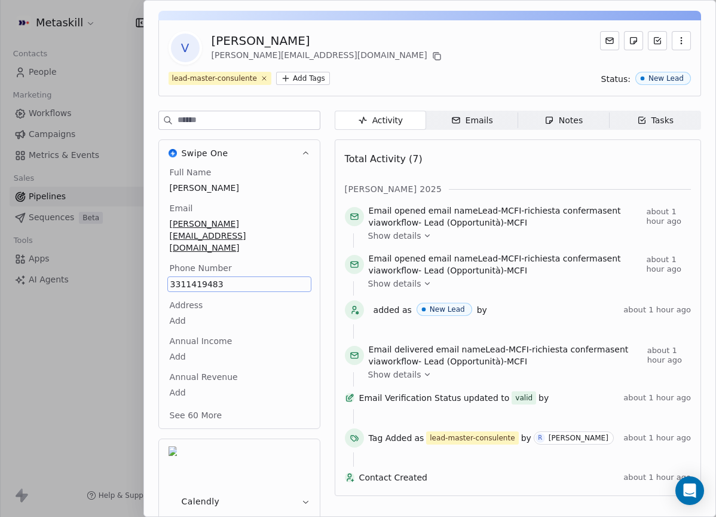
click at [395, 75] on div "lead-master-consulente Add Tags Status: New Lead" at bounding box center [430, 78] width 523 height 13
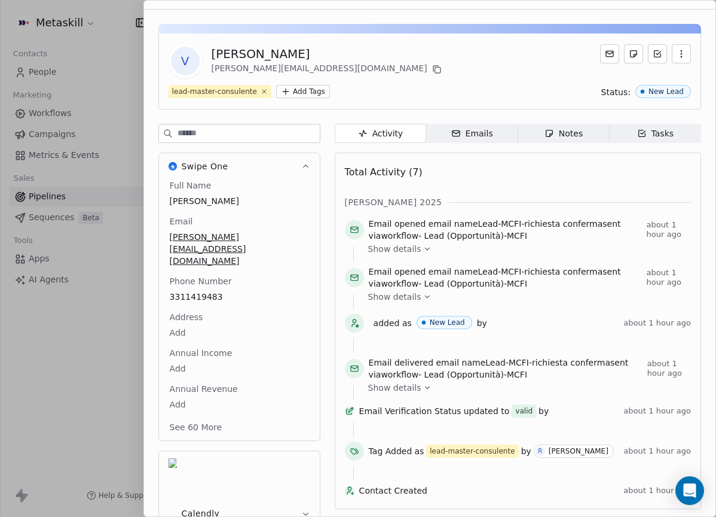
scroll to position [0, 0]
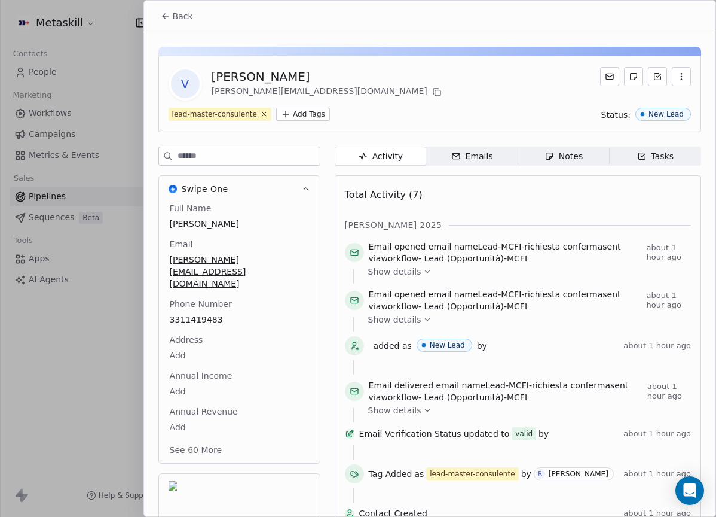
click at [201, 22] on div "Back" at bounding box center [430, 16] width 572 height 31
click at [196, 20] on button "Back" at bounding box center [177, 16] width 47 height 22
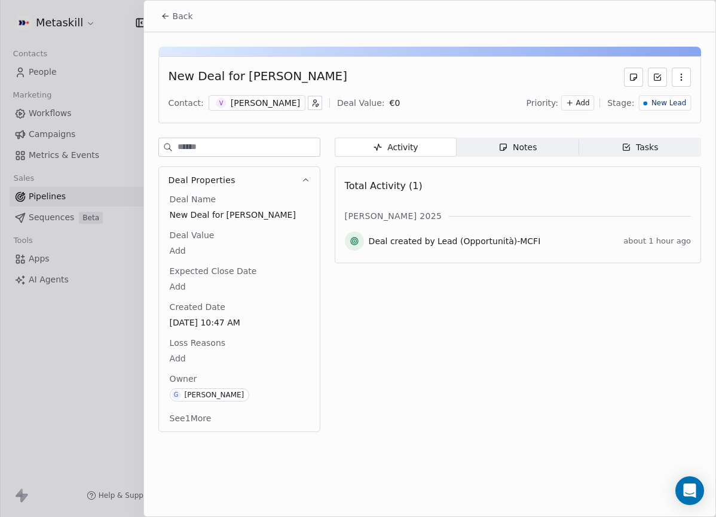
click at [655, 104] on span "New Lead" at bounding box center [669, 103] width 35 height 10
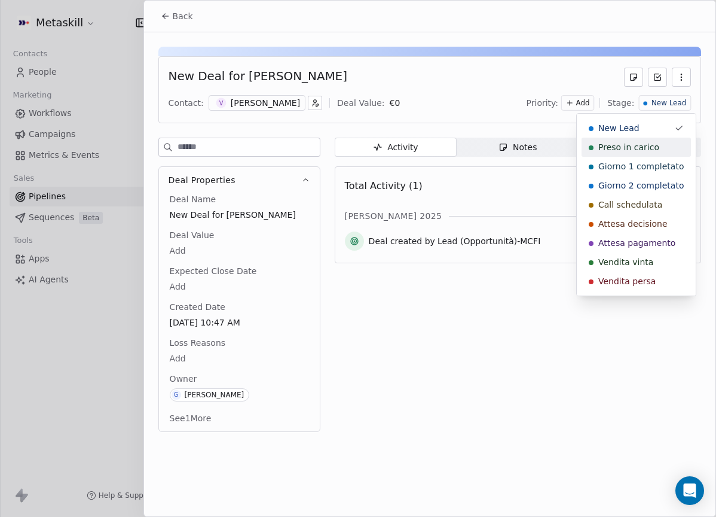
click at [649, 151] on span "Preso in carico" at bounding box center [628, 147] width 61 height 12
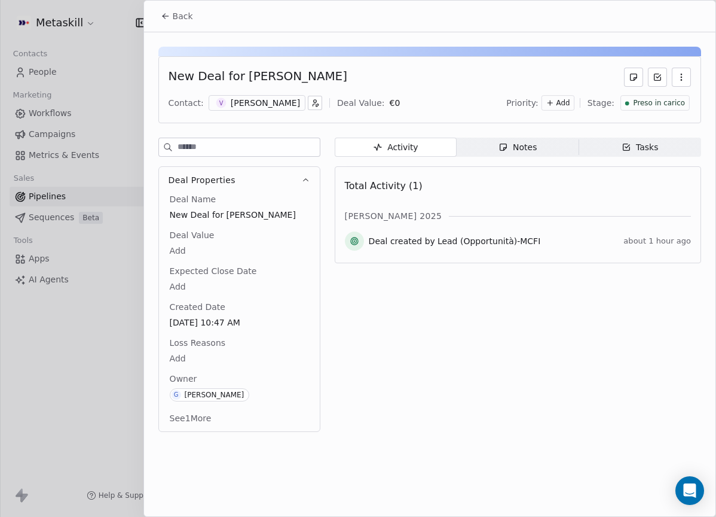
click at [509, 140] on span "Notes Notes" at bounding box center [518, 147] width 122 height 19
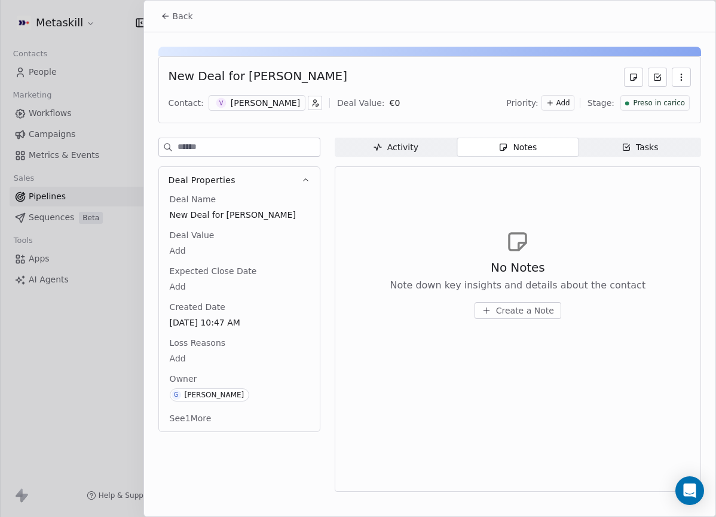
click at [520, 306] on span "Create a Note" at bounding box center [525, 310] width 58 height 12
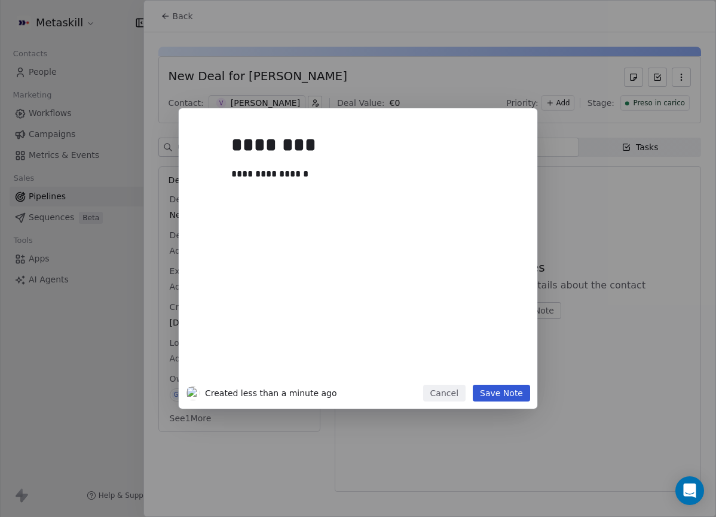
click at [509, 386] on button "Save Note" at bounding box center [501, 392] width 57 height 17
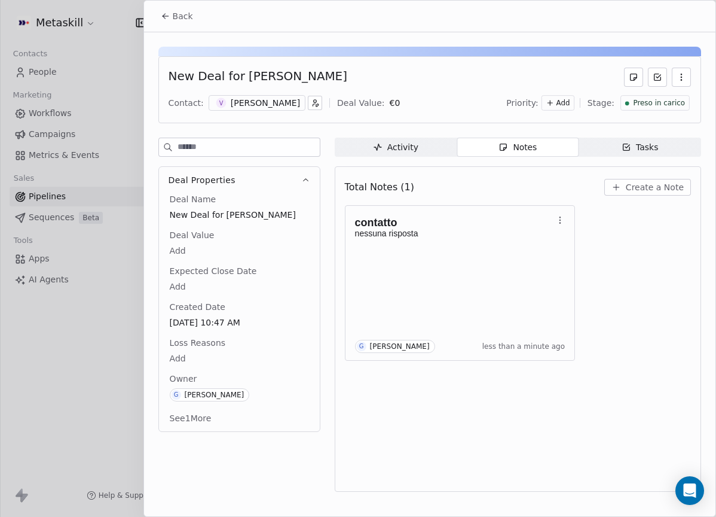
click at [166, 6] on button "Back" at bounding box center [177, 16] width 47 height 22
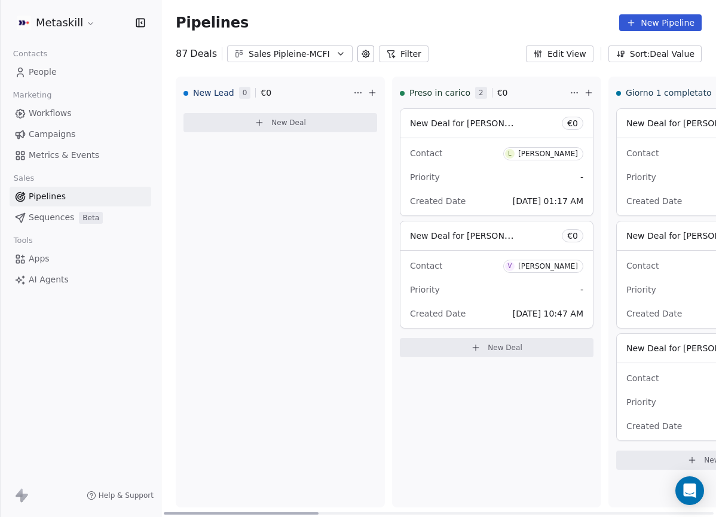
click at [277, 61] on button "Sales Pipleine-MCFI" at bounding box center [290, 53] width 126 height 17
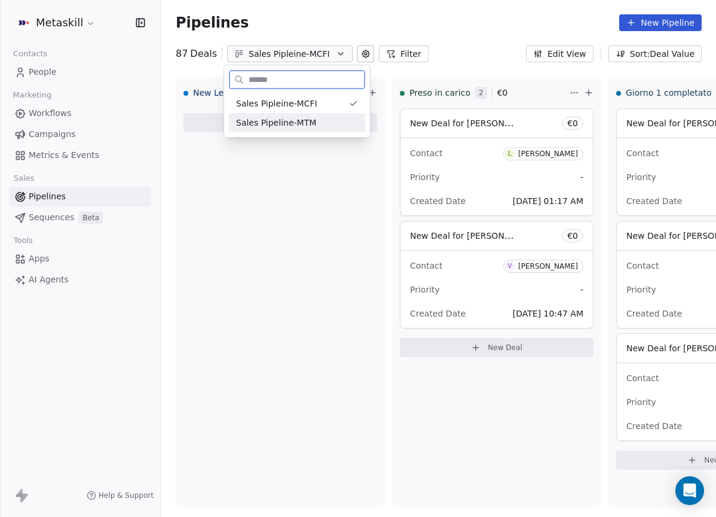
click at [315, 127] on div "Sales Pipeline-MTM" at bounding box center [297, 123] width 122 height 13
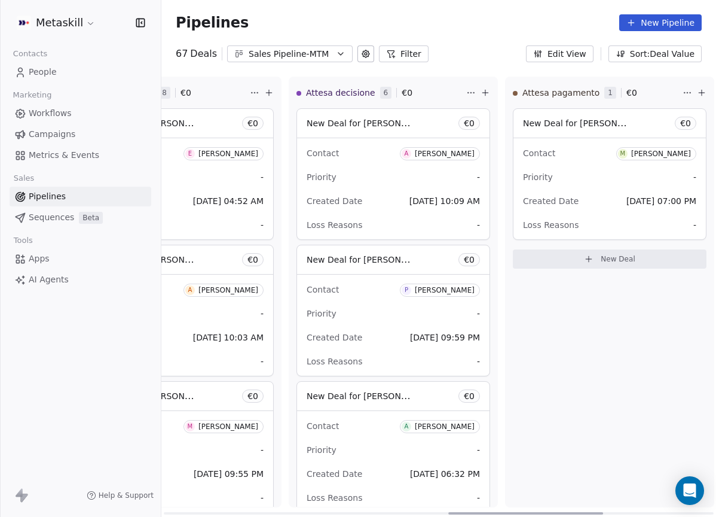
drag, startPoint x: 311, startPoint y: 509, endPoint x: 578, endPoint y: 246, distance: 375.0
click at [580, 512] on div at bounding box center [525, 513] width 155 height 2
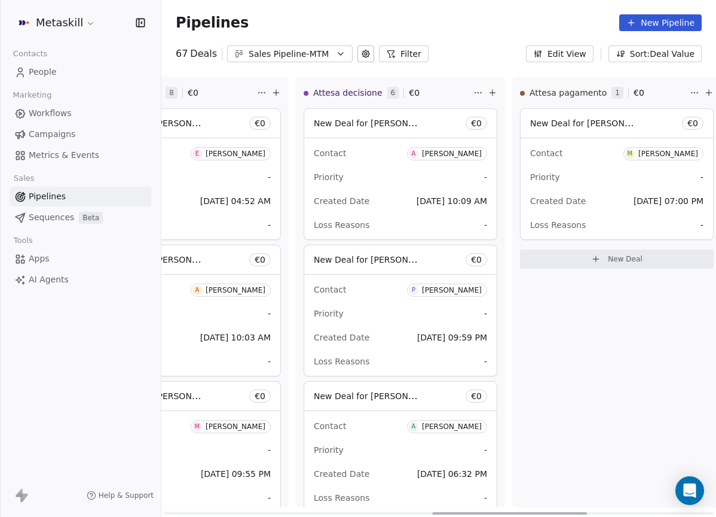
click at [570, 248] on div "New Deal for [PERSON_NAME] € 0 Contact M [PERSON_NAME] Priority - Created Date …" at bounding box center [617, 188] width 194 height 160
click at [580, 291] on div "Attesa pagamento 1 € 0 New Deal for [PERSON_NAME] € 0 Contact M [PERSON_NAME] P…" at bounding box center [616, 292] width 209 height 430
